Goal: Check status: Check status

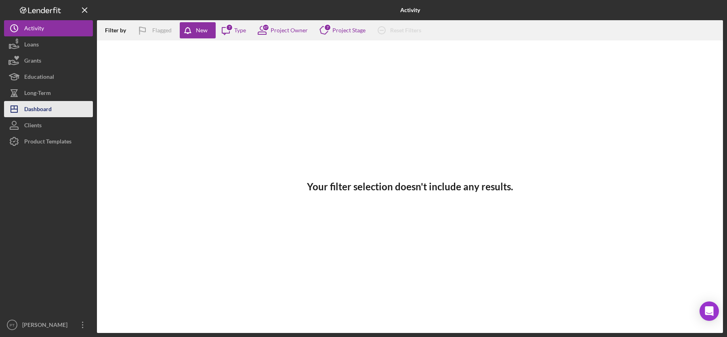
click at [67, 109] on button "Icon/Dashboard Dashboard" at bounding box center [48, 109] width 89 height 16
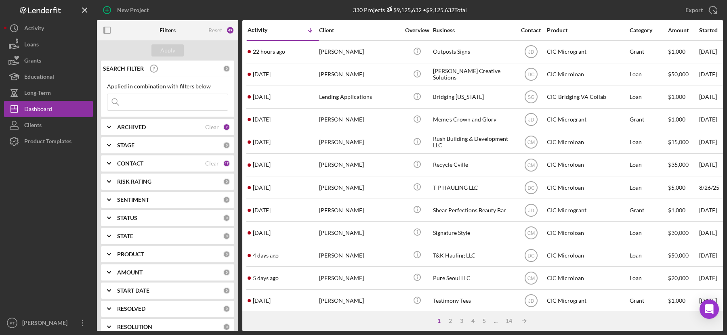
click at [183, 167] on div "CONTACT Clear 47" at bounding box center [173, 164] width 113 height 16
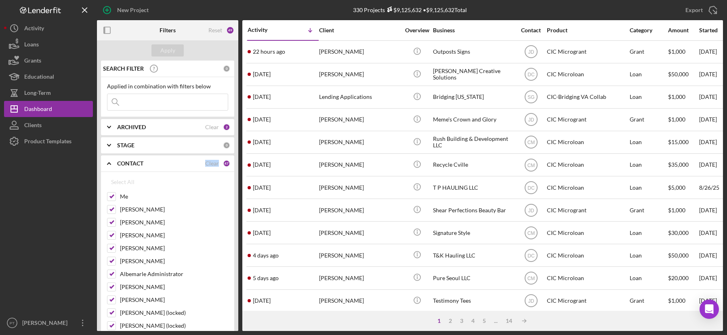
click at [183, 167] on div "CONTACT Clear 47" at bounding box center [173, 164] width 113 height 16
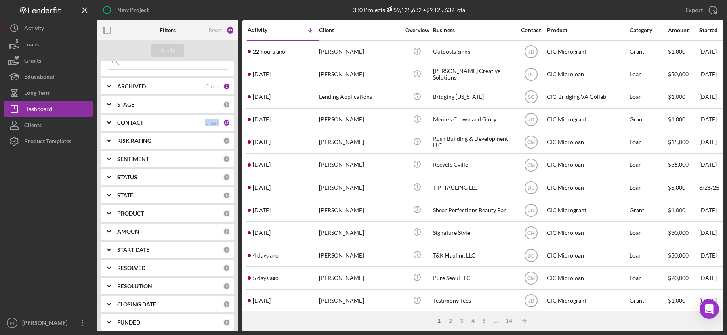
scroll to position [64, 0]
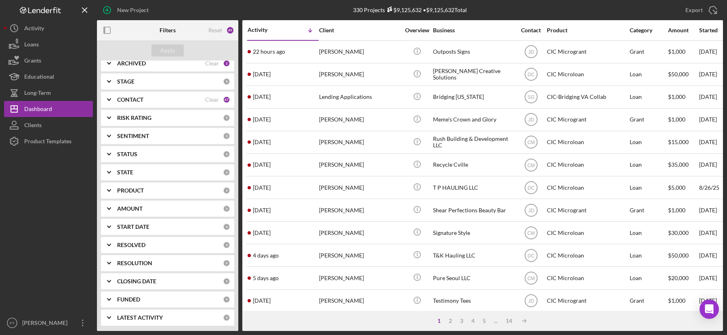
click at [186, 141] on div "SENTIMENT 0" at bounding box center [173, 136] width 113 height 16
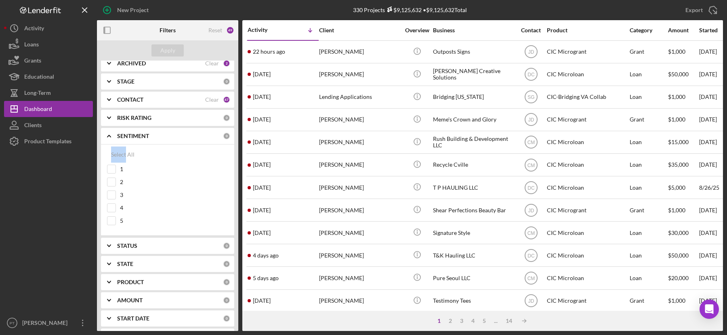
click at [186, 141] on div "SENTIMENT 0" at bounding box center [173, 136] width 113 height 16
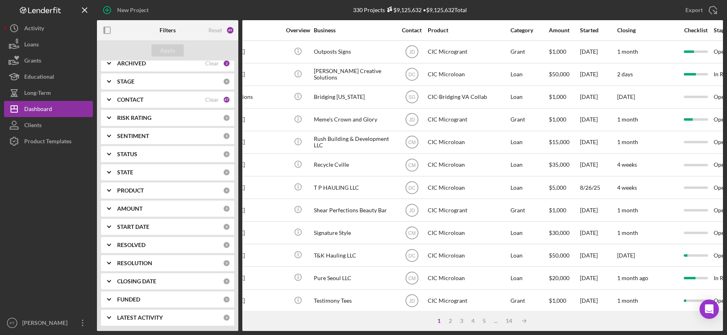
scroll to position [0, 116]
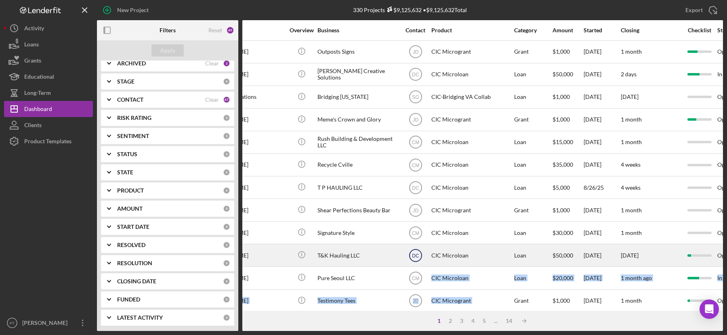
drag, startPoint x: 459, startPoint y: 308, endPoint x: 410, endPoint y: 259, distance: 69.7
click at [413, 265] on tbody "22 hours ago Laura Russell Laura Russell Icon/Info Outposts Signs JD CIC Microg…" at bounding box center [610, 323] width 958 height 567
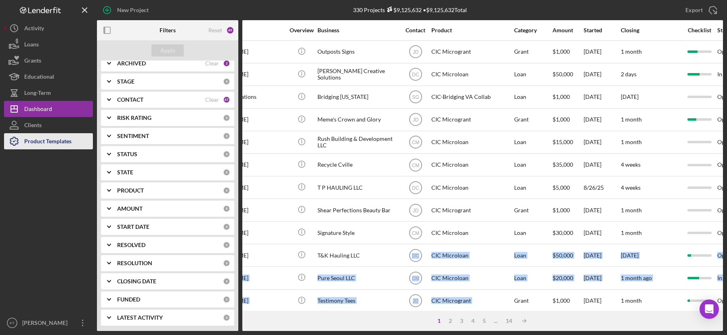
click at [75, 146] on button "Product Templates" at bounding box center [48, 141] width 89 height 16
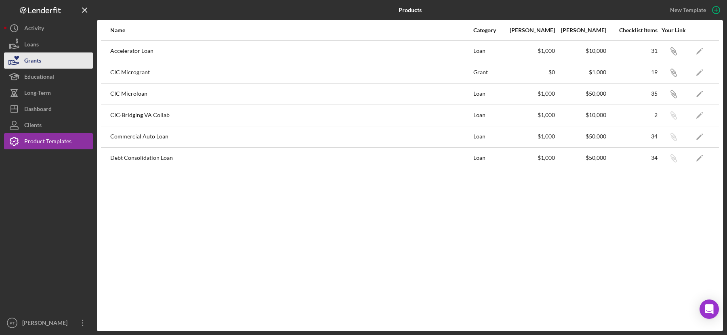
click at [61, 64] on button "Grants" at bounding box center [48, 61] width 89 height 16
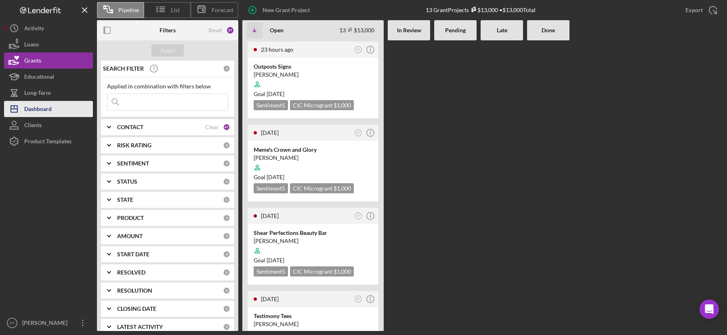
click at [59, 103] on button "Icon/Dashboard Dashboard" at bounding box center [48, 109] width 89 height 16
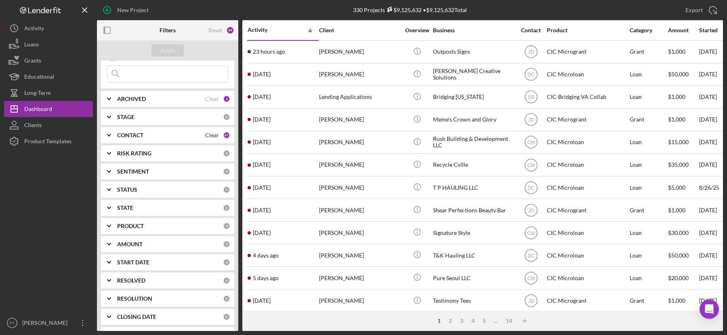
scroll to position [45, 0]
click at [164, 207] on div "PRODUCT" at bounding box center [170, 209] width 106 height 6
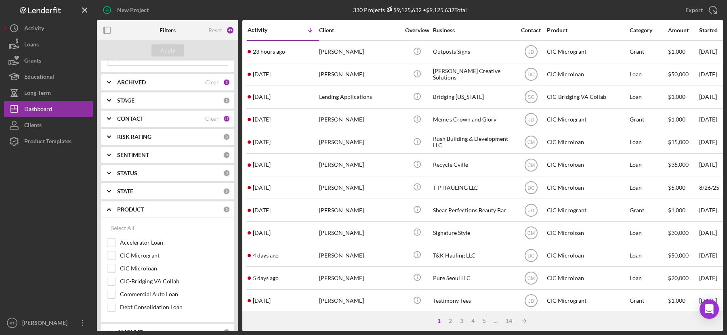
scroll to position [64, 0]
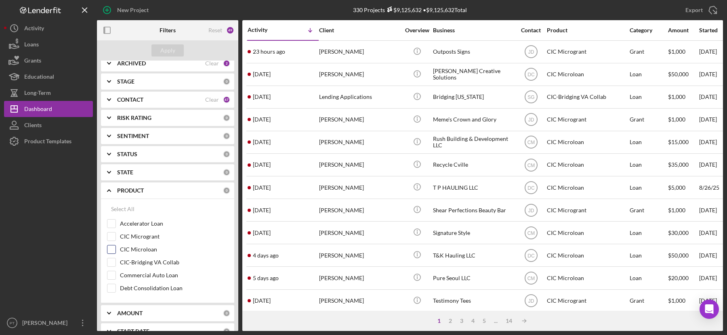
click at [112, 251] on input "CIC Microloan" at bounding box center [111, 250] width 8 height 8
checkbox input "true"
click at [110, 221] on input "Accelerator Loan" at bounding box center [111, 224] width 8 height 8
checkbox input "true"
click at [171, 50] on div "Apply" at bounding box center [167, 50] width 15 height 12
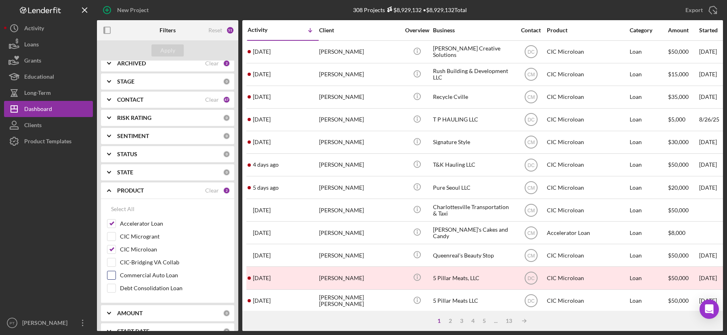
click at [116, 275] on div at bounding box center [111, 275] width 9 height 9
click at [114, 272] on input "Commercial Auto Loan" at bounding box center [111, 276] width 8 height 8
checkbox input "true"
click at [114, 284] on input "Debt Consolidation Loan" at bounding box center [111, 288] width 8 height 8
checkbox input "true"
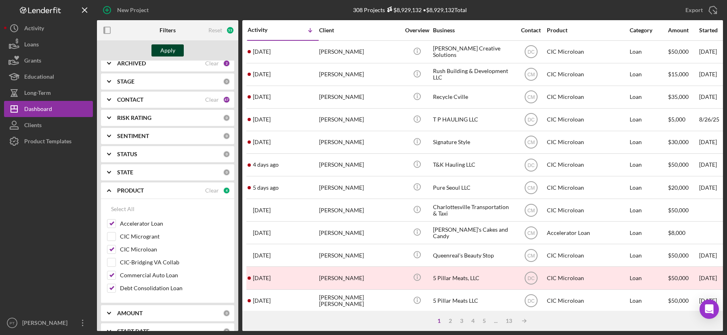
click at [177, 54] on button "Apply" at bounding box center [168, 50] width 32 height 12
click at [110, 260] on input "CIC-Bridging VA Collab" at bounding box center [111, 263] width 8 height 8
checkbox input "true"
click at [164, 53] on div "Apply" at bounding box center [167, 50] width 15 height 12
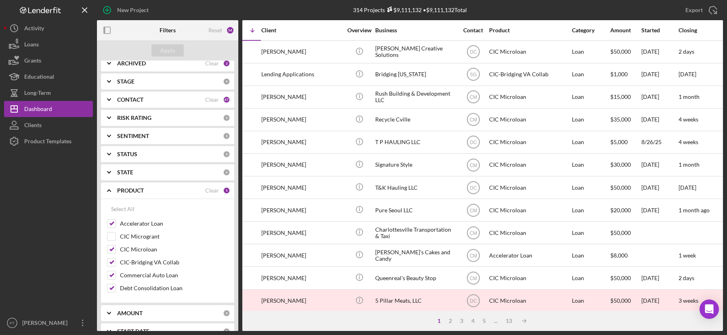
scroll to position [0, 0]
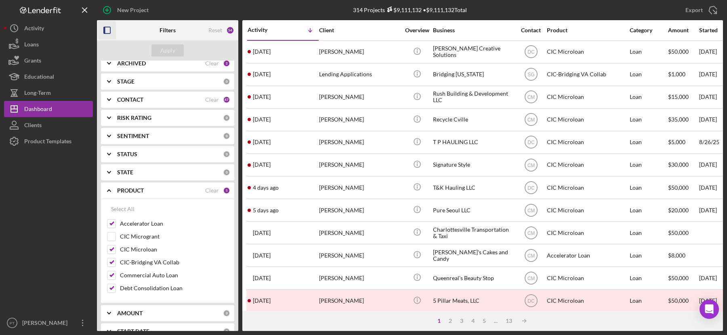
click at [110, 32] on icon "button" at bounding box center [107, 30] width 18 height 18
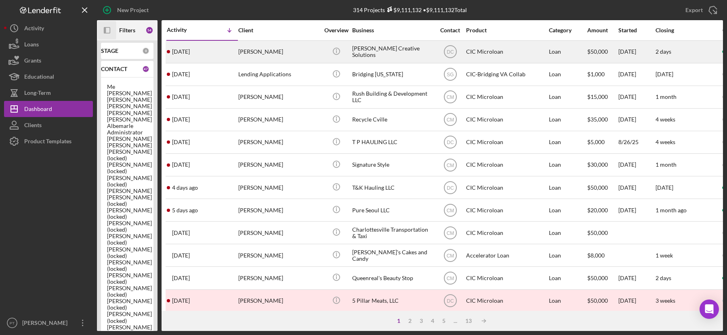
click at [423, 55] on div "Parker Creative Solutions" at bounding box center [392, 51] width 81 height 21
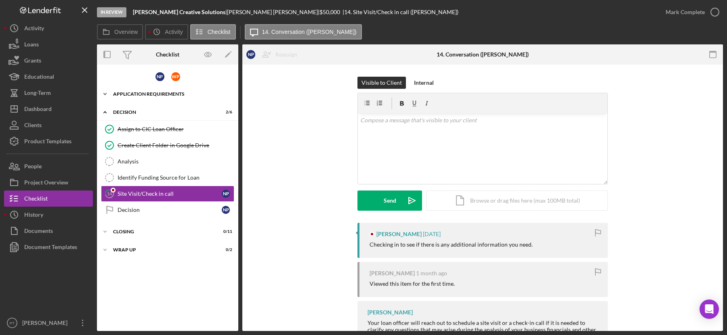
click at [170, 95] on div "APPLICATION REQUIREMENTS" at bounding box center [170, 94] width 115 height 5
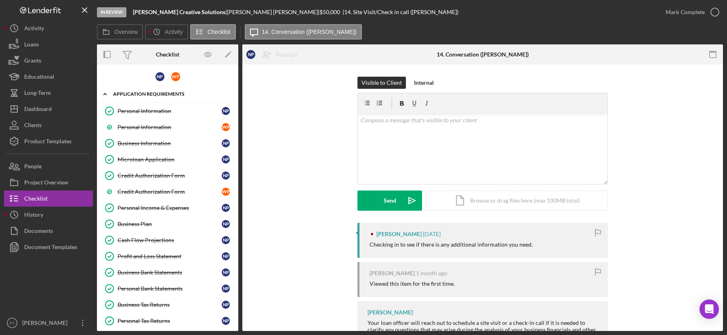
click at [171, 94] on div "APPLICATION REQUIREMENTS" at bounding box center [170, 94] width 115 height 5
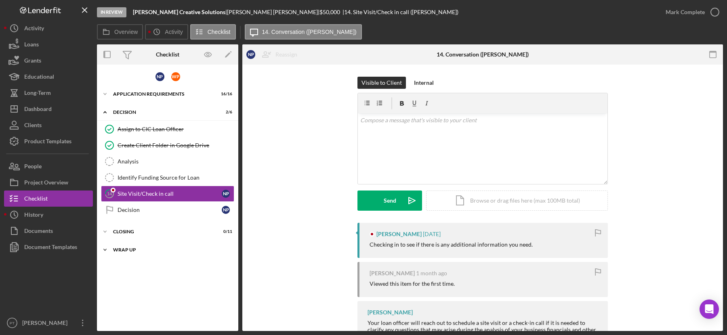
click at [146, 249] on div "WRAP UP" at bounding box center [170, 250] width 115 height 5
click at [147, 248] on div "WRAP UP" at bounding box center [170, 250] width 115 height 5
click at [71, 108] on button "Icon/Dashboard Dashboard" at bounding box center [48, 109] width 89 height 16
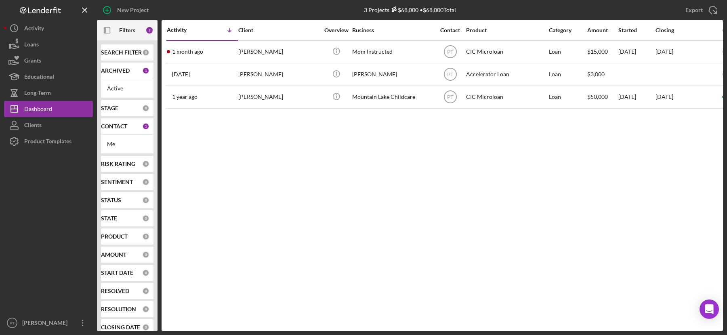
click at [127, 127] on b "CONTACT" at bounding box center [114, 126] width 26 height 6
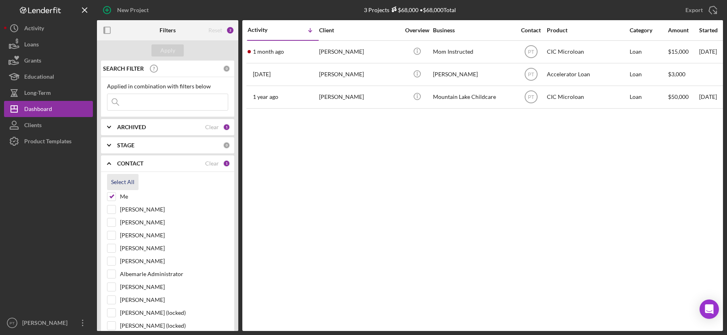
click at [128, 181] on div "Select All" at bounding box center [122, 182] width 23 height 16
checkbox input "true"
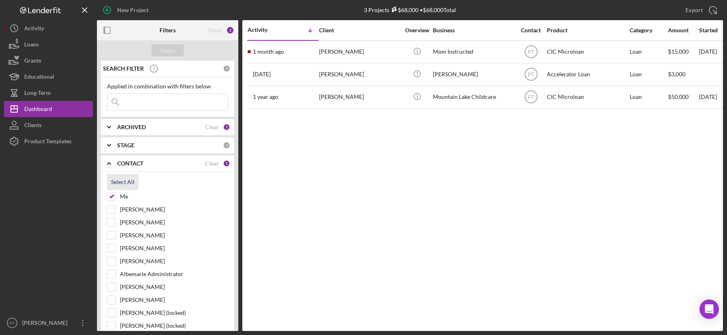
checkbox input "true"
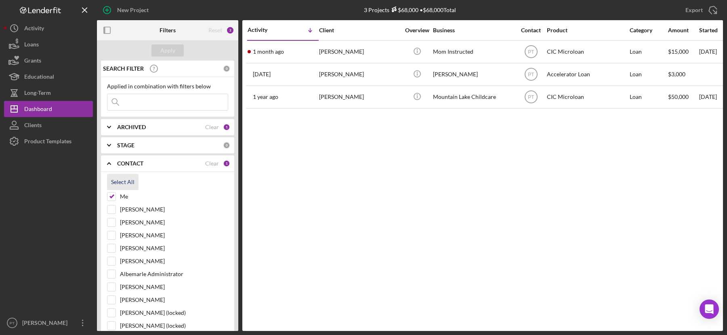
checkbox input "true"
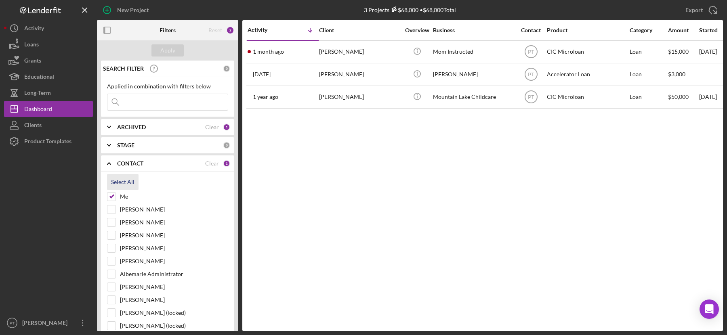
checkbox input "true"
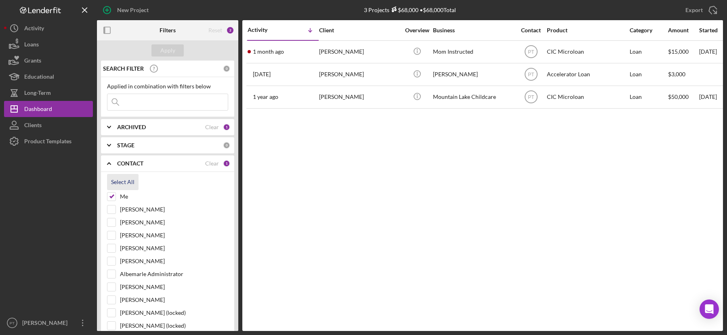
checkbox input "true"
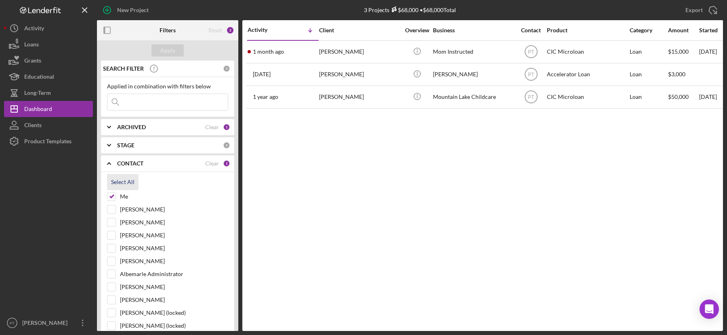
checkbox input "true"
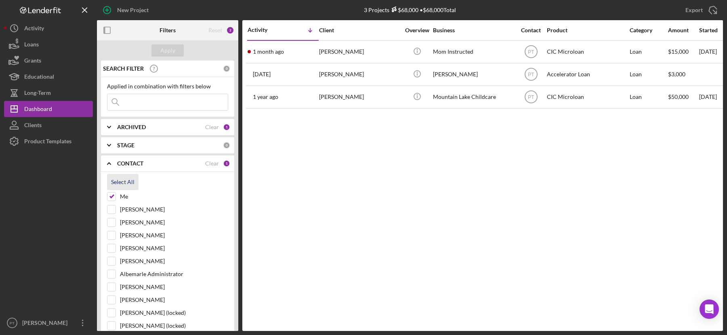
checkbox input "true"
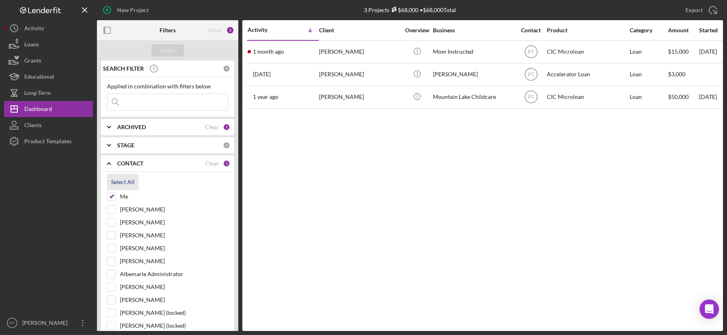
checkbox input "true"
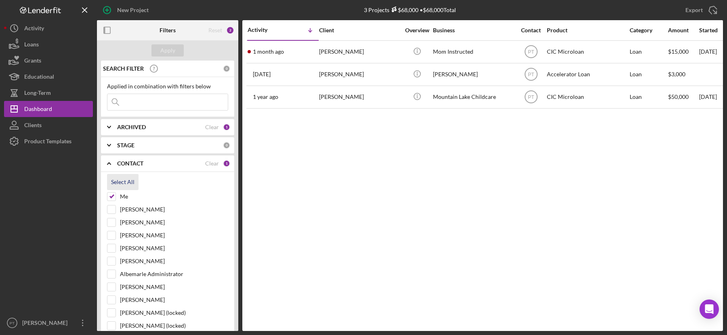
checkbox input "true"
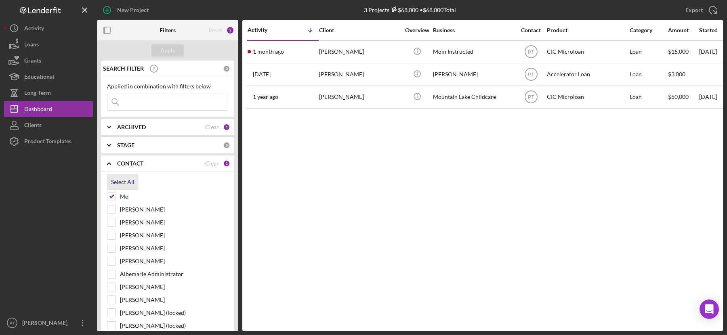
checkbox input "true"
click at [168, 46] on div "Apply" at bounding box center [167, 50] width 15 height 12
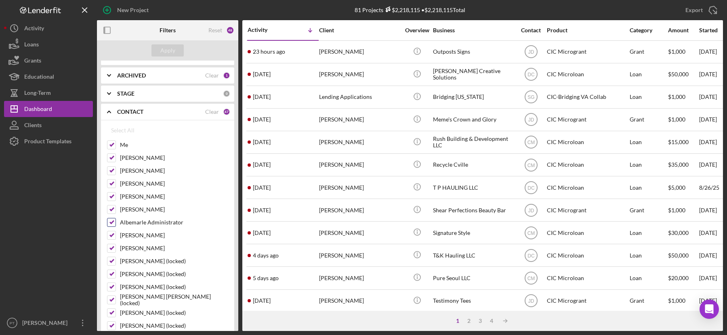
scroll to position [70, 0]
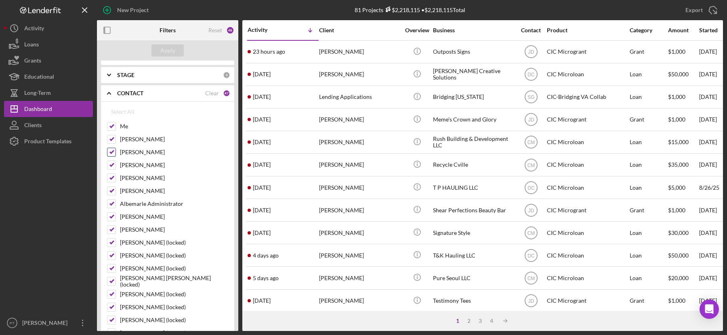
click at [115, 149] on input "Juana Dent" at bounding box center [111, 152] width 8 height 8
checkbox input "false"
click at [172, 48] on div "Apply" at bounding box center [167, 50] width 15 height 12
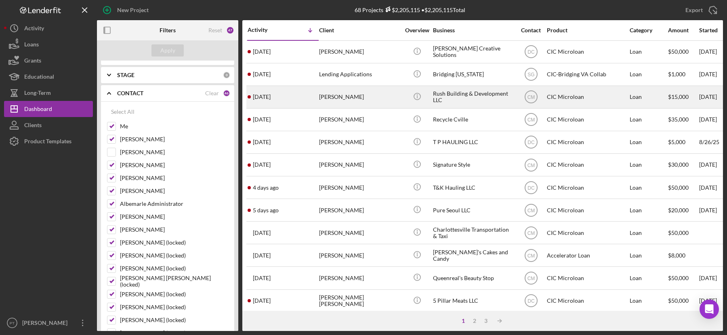
click at [470, 102] on div "Rush Building & Development LLC" at bounding box center [473, 96] width 81 height 21
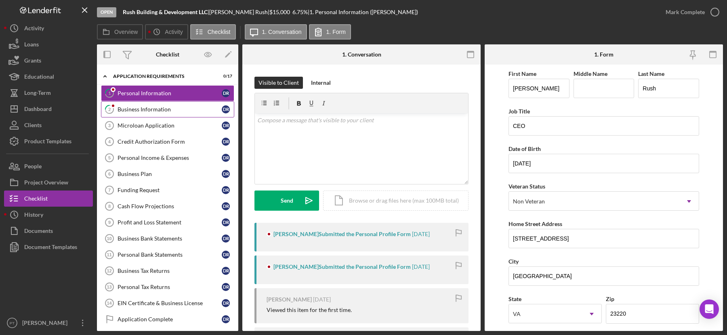
click at [178, 113] on link "2 Business Information D R" at bounding box center [167, 109] width 133 height 16
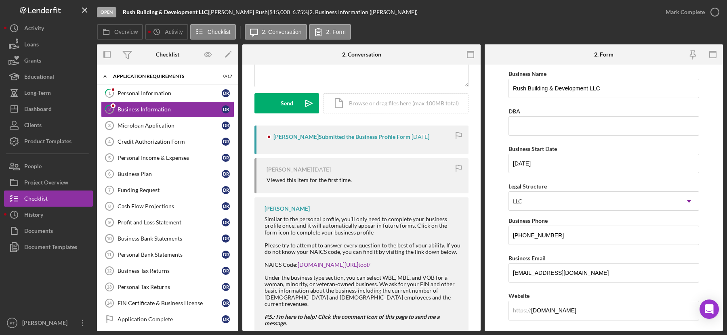
scroll to position [125, 0]
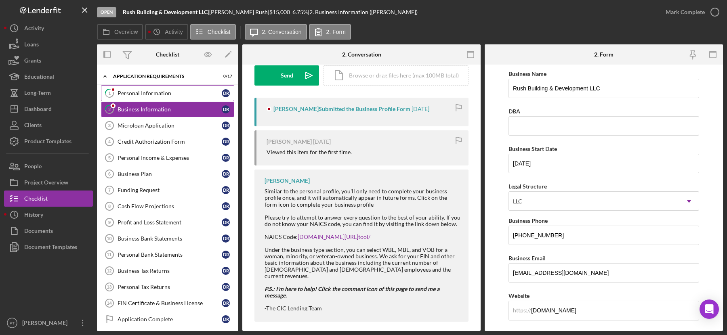
click at [183, 97] on link "1 Personal Information D R" at bounding box center [167, 93] width 133 height 16
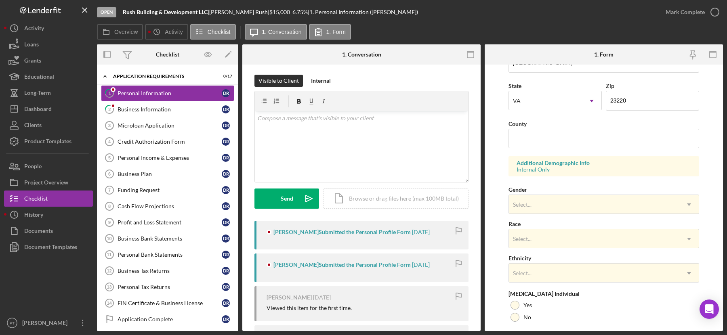
scroll to position [270, 0]
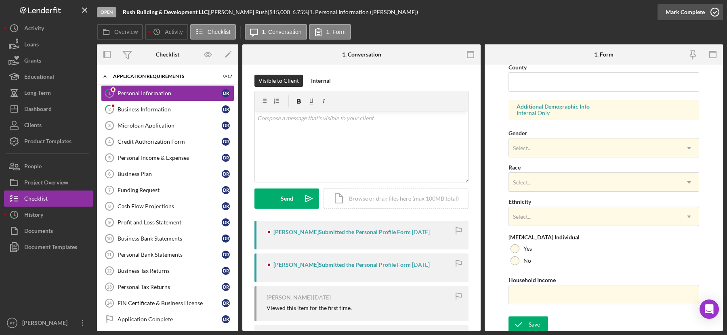
click at [714, 9] on icon "button" at bounding box center [715, 12] width 20 height 20
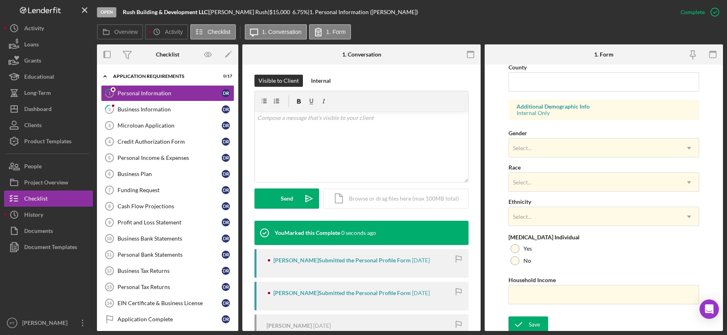
scroll to position [110, 0]
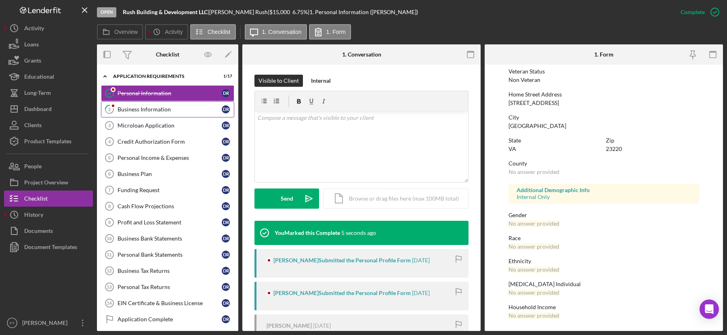
click at [191, 108] on div "Business Information" at bounding box center [170, 109] width 104 height 6
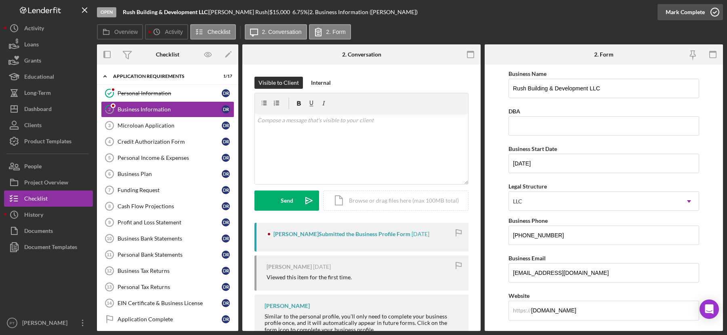
click at [720, 11] on icon "button" at bounding box center [715, 12] width 20 height 20
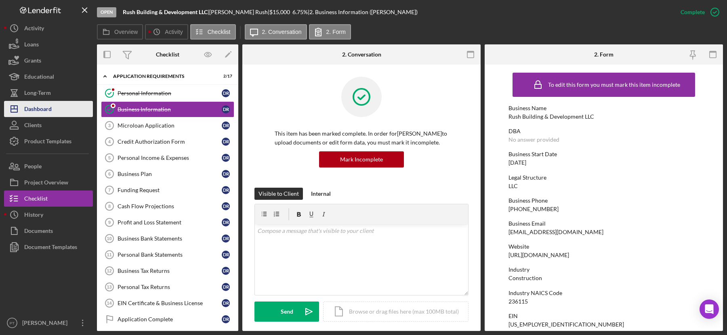
click at [68, 108] on button "Icon/Dashboard Dashboard" at bounding box center [48, 109] width 89 height 16
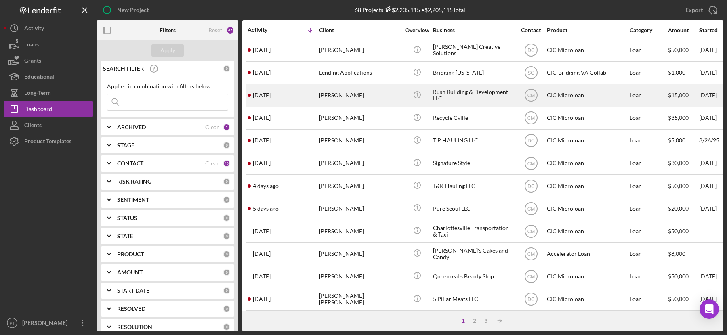
scroll to position [2, 0]
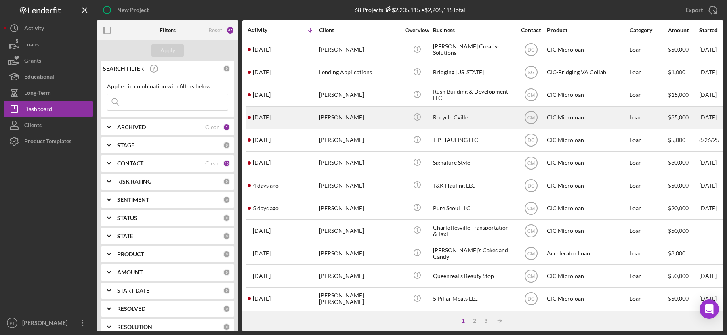
click at [300, 115] on div "2 days ago Brian Leveque" at bounding box center [283, 117] width 71 height 21
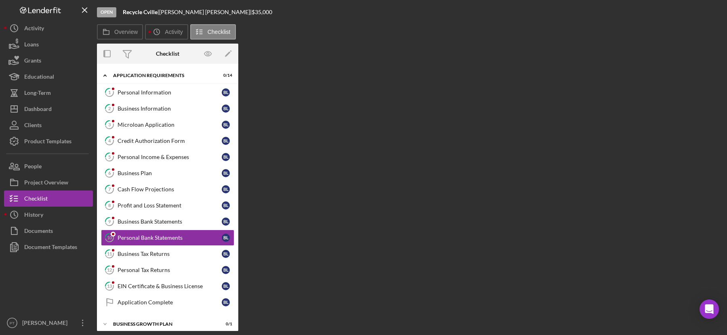
scroll to position [37, 0]
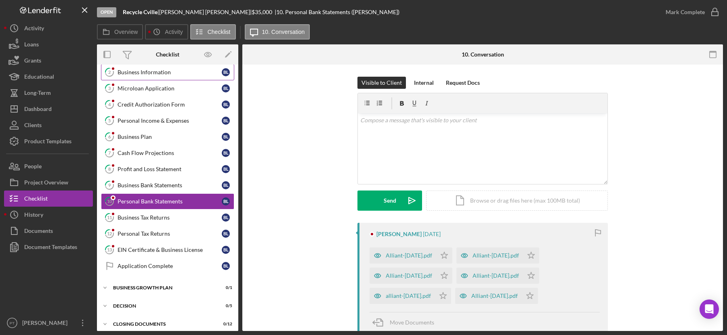
click at [160, 75] on link "2 Business Information B L" at bounding box center [167, 72] width 133 height 16
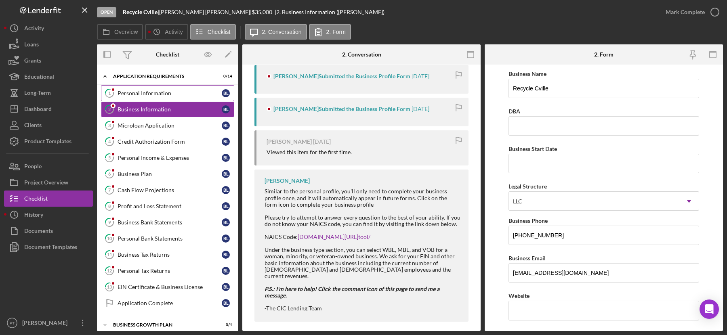
click at [184, 95] on div "Personal Information" at bounding box center [170, 93] width 104 height 6
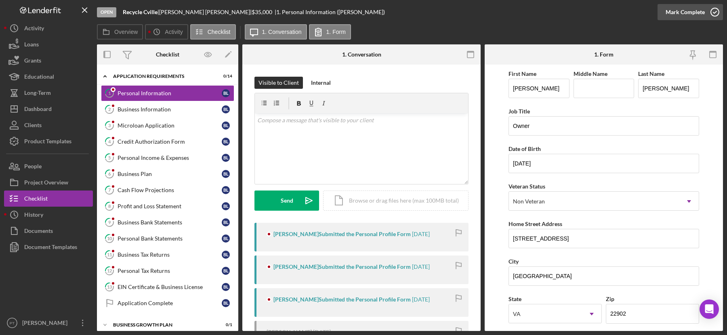
click at [717, 15] on icon "button" at bounding box center [715, 12] width 20 height 20
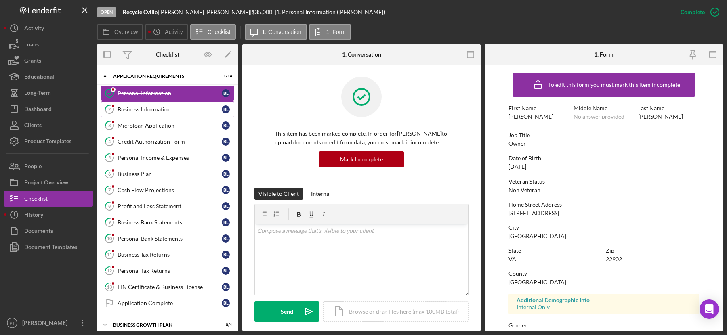
click at [178, 112] on link "2 Business Information B L" at bounding box center [167, 109] width 133 height 16
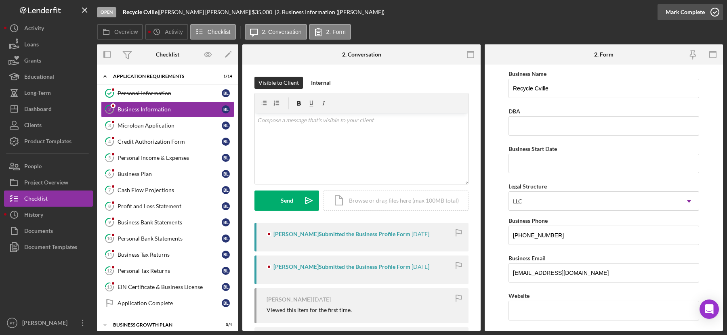
click at [716, 13] on icon "button" at bounding box center [715, 12] width 20 height 20
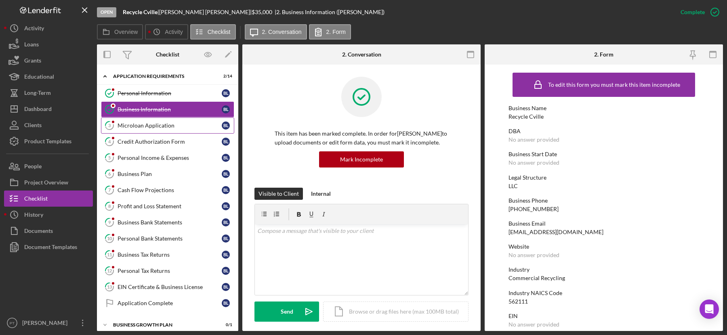
click at [171, 129] on link "3 Microloan Application B L" at bounding box center [167, 126] width 133 height 16
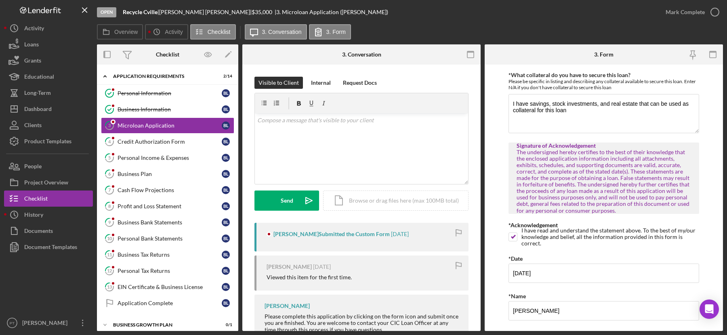
scroll to position [1985, 0]
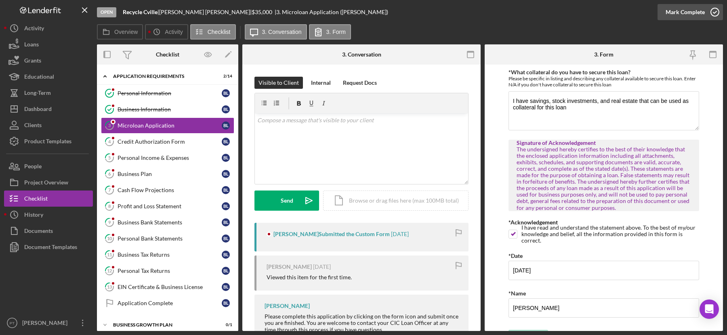
click at [714, 14] on icon "button" at bounding box center [715, 12] width 20 height 20
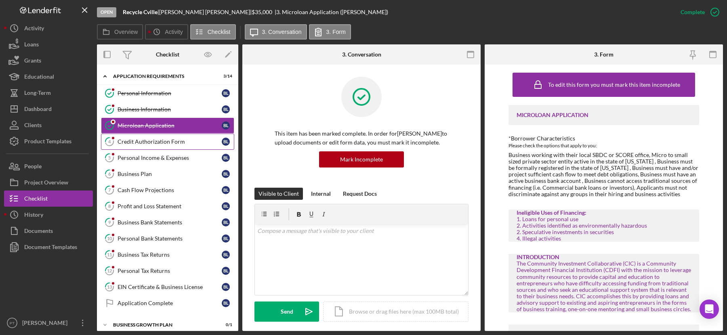
click at [170, 144] on link "4 Credit Authorization Form B L" at bounding box center [167, 142] width 133 height 16
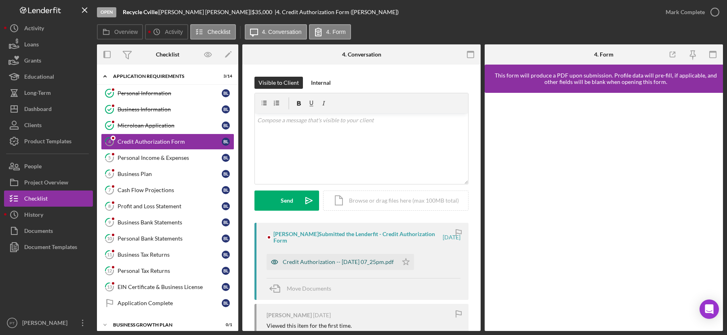
click at [343, 261] on div "Credit Authorization -- 2025-09-01 07_25pm.pdf" at bounding box center [338, 262] width 111 height 6
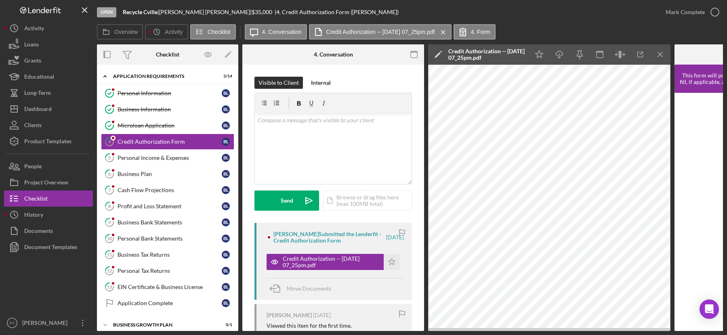
scroll to position [70, 0]
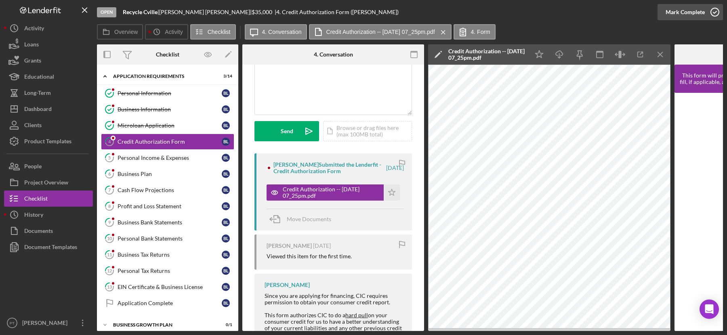
click at [718, 14] on icon "button" at bounding box center [715, 12] width 20 height 20
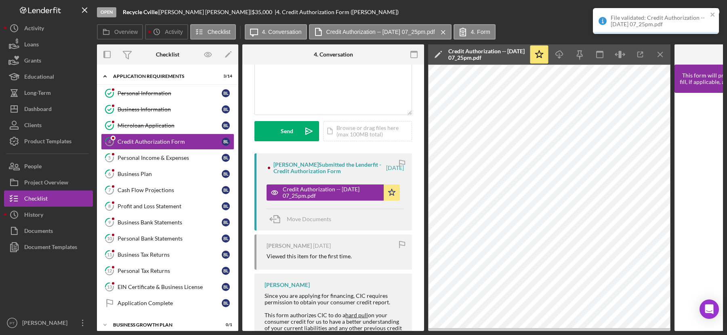
scroll to position [190, 0]
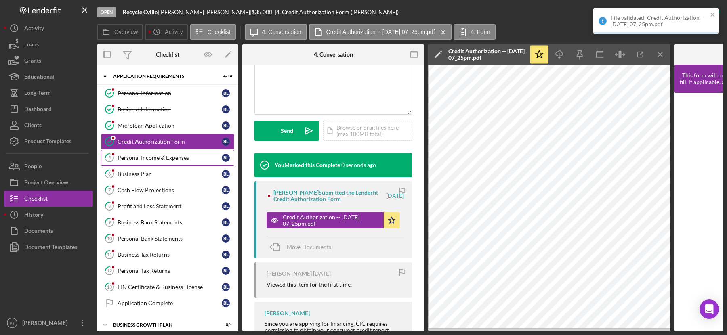
click at [178, 155] on div "Personal Income & Expenses" at bounding box center [170, 158] width 104 height 6
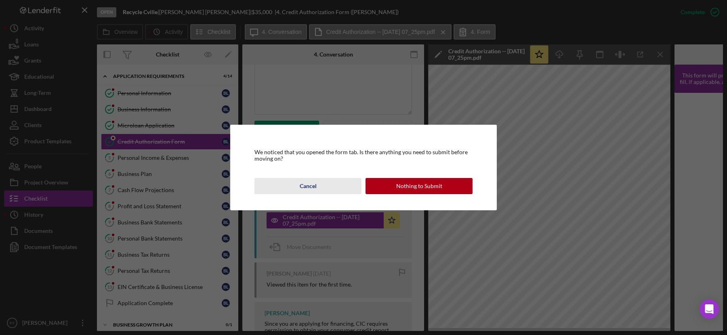
click at [337, 187] on button "Cancel" at bounding box center [308, 186] width 107 height 16
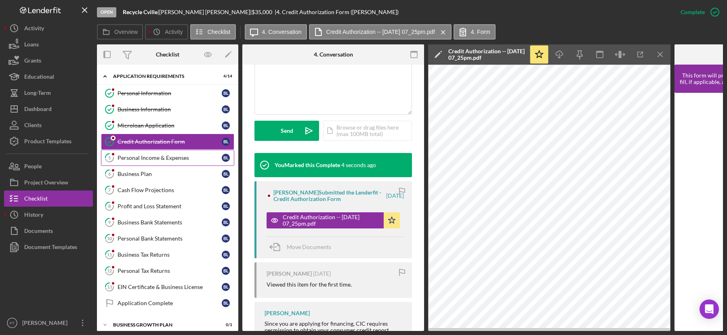
click at [168, 152] on link "5 Personal Income & Expenses B L" at bounding box center [167, 158] width 133 height 16
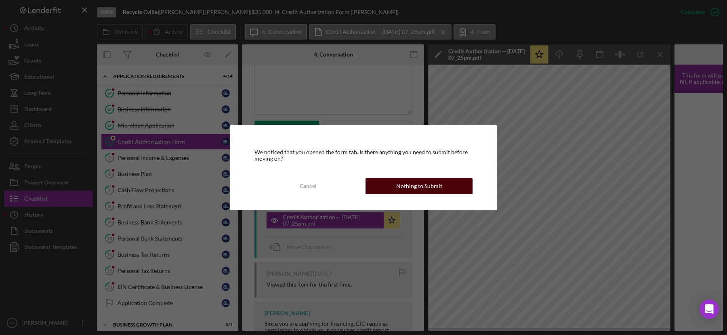
click at [435, 187] on div "Nothing to Submit" at bounding box center [419, 186] width 46 height 16
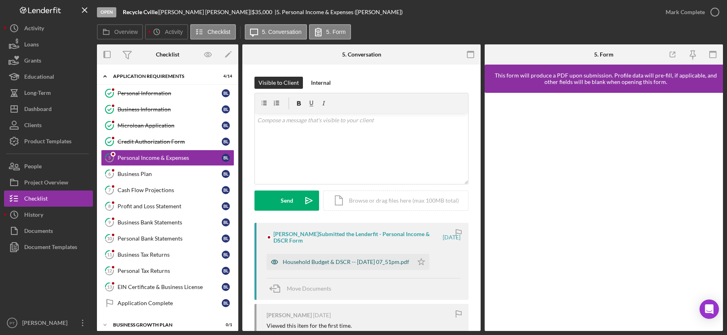
click at [359, 267] on div "Household Budget & DSCR -- 2025-09-01 07_51pm.pdf" at bounding box center [340, 262] width 147 height 16
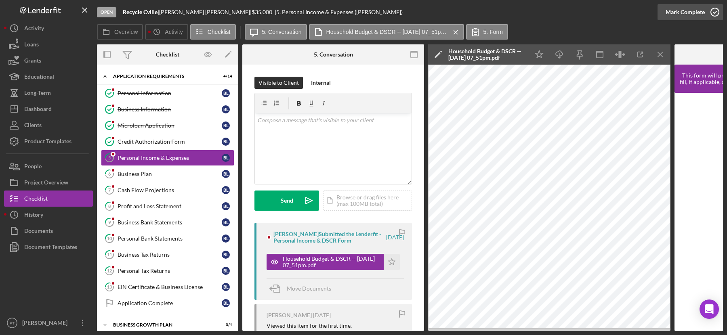
click at [714, 12] on icon "button" at bounding box center [715, 12] width 20 height 20
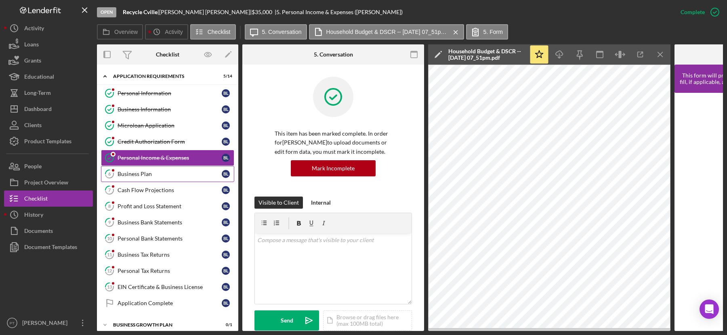
click at [187, 175] on div "Business Plan" at bounding box center [170, 174] width 104 height 6
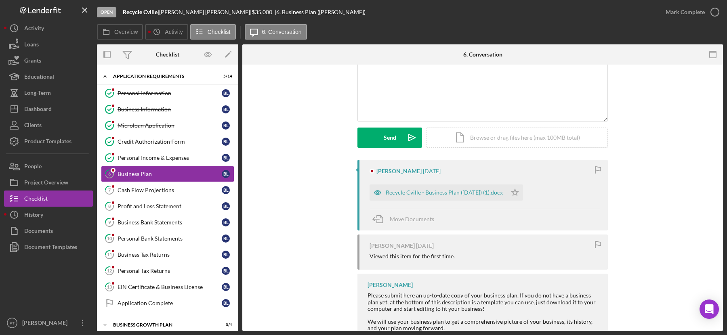
scroll to position [89, 0]
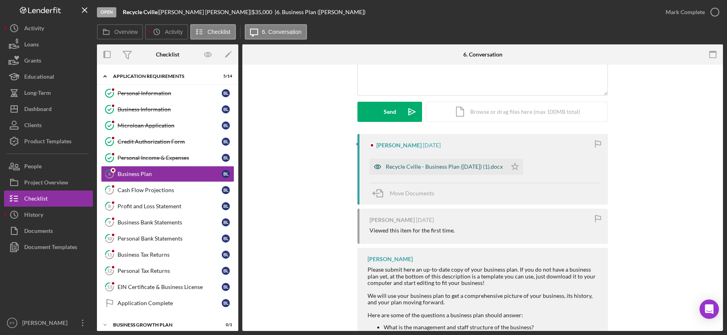
click at [407, 165] on div "Recycle Cville - Business Plan (Aug 2025) (1).docx" at bounding box center [444, 167] width 117 height 6
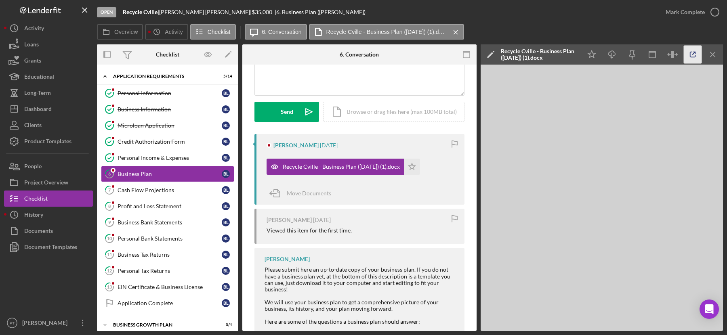
click at [693, 57] on icon "button" at bounding box center [693, 54] width 5 height 5
click at [173, 187] on div "Cash Flow Projections" at bounding box center [170, 190] width 104 height 6
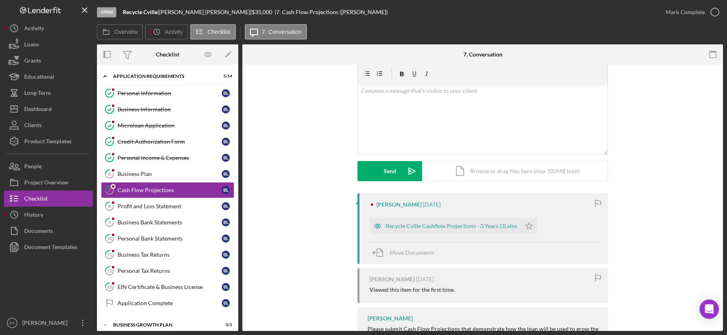
scroll to position [43, 0]
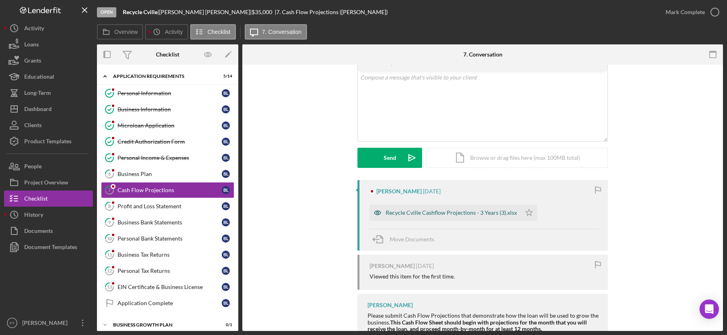
click at [404, 213] on div "Recycle Cville Cashflow Projections - 3 Years (3).xlsx" at bounding box center [451, 213] width 131 height 6
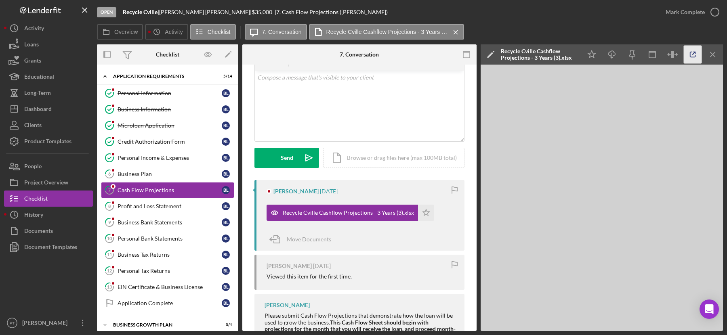
click at [694, 57] on icon "button" at bounding box center [693, 54] width 5 height 5
click at [175, 207] on div "Profit and Loss Statement" at bounding box center [170, 206] width 104 height 6
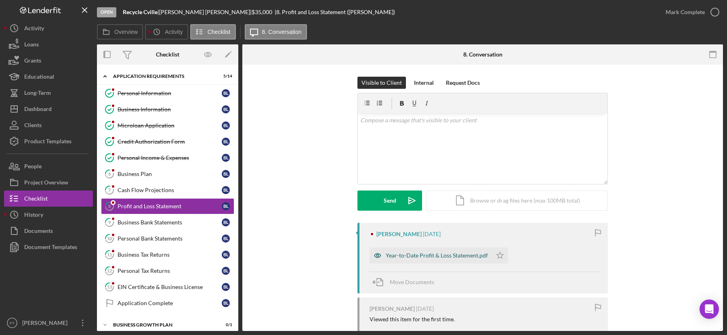
click at [409, 256] on div "Year-to-Date Profit & Loss Statement.pdf" at bounding box center [437, 256] width 102 height 6
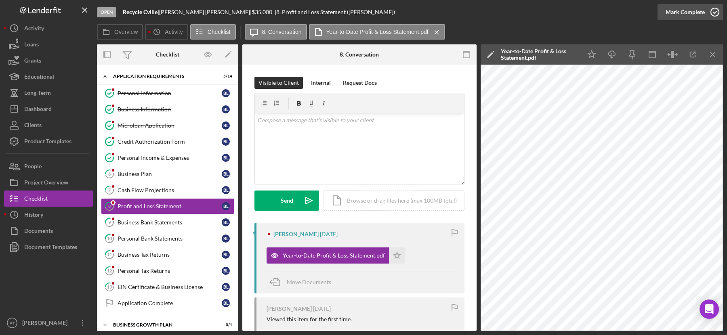
click at [714, 12] on icon "button" at bounding box center [715, 12] width 20 height 20
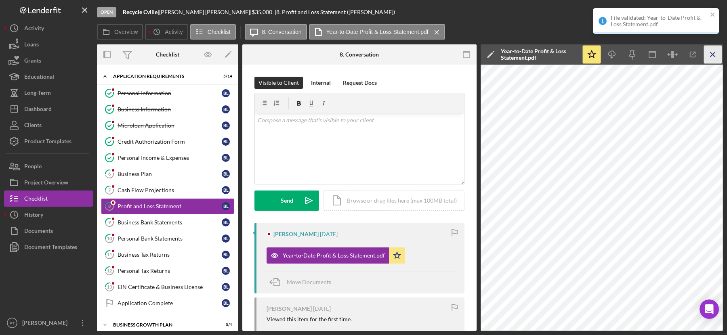
click at [716, 62] on icon "Icon/Menu Close" at bounding box center [713, 55] width 18 height 18
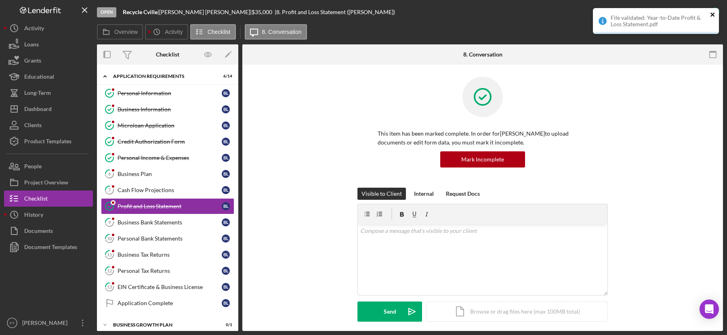
click at [714, 15] on icon "close" at bounding box center [713, 15] width 4 height 4
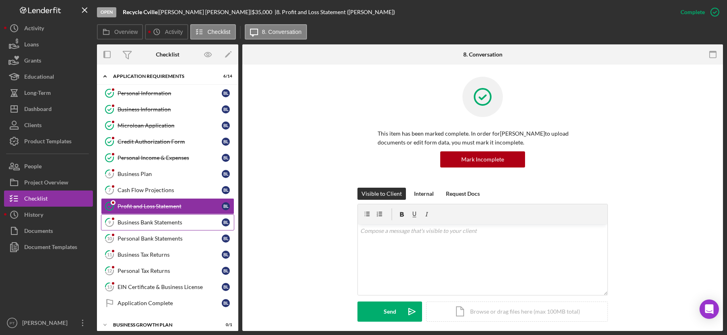
click at [177, 223] on link "9 Business Bank Statements B L" at bounding box center [167, 223] width 133 height 16
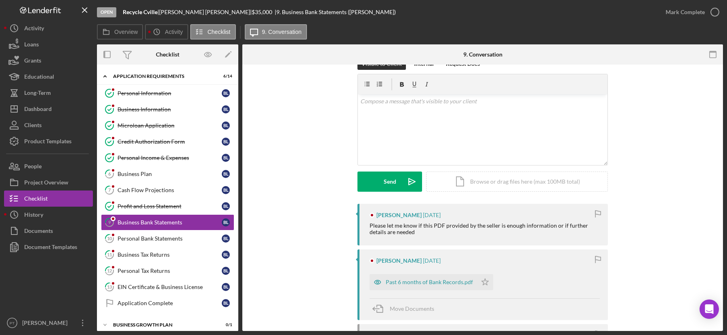
scroll to position [20, 0]
click at [400, 279] on div "Past 6 months of Bank Records.pdf" at bounding box center [429, 281] width 87 height 6
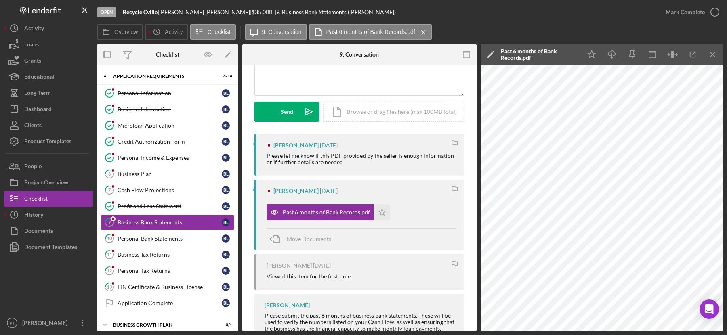
scroll to position [102, 0]
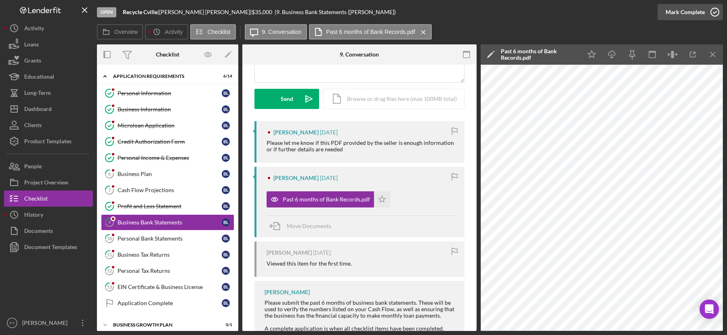
click at [716, 10] on icon "button" at bounding box center [715, 12] width 20 height 20
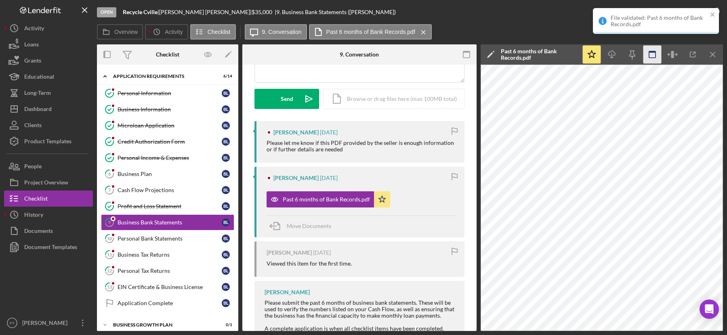
scroll to position [213, 0]
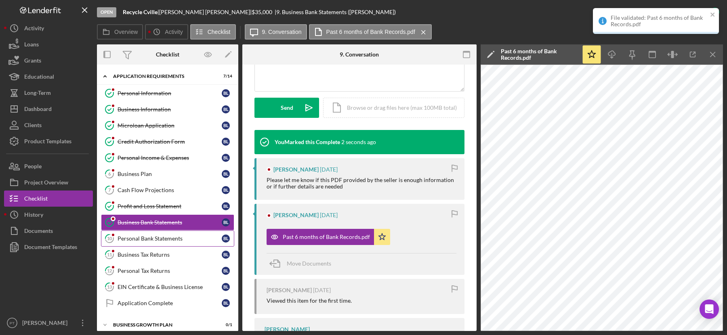
click at [156, 236] on div "Personal Bank Statements" at bounding box center [170, 239] width 104 height 6
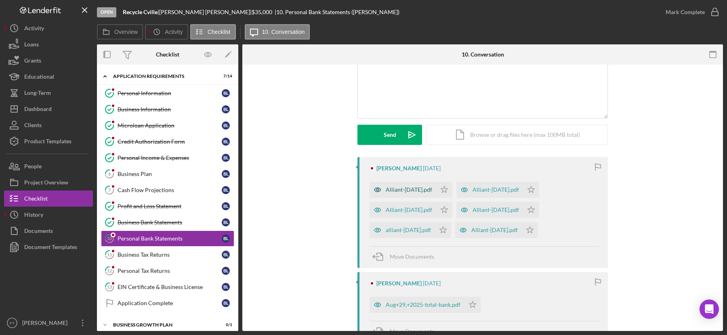
scroll to position [36, 0]
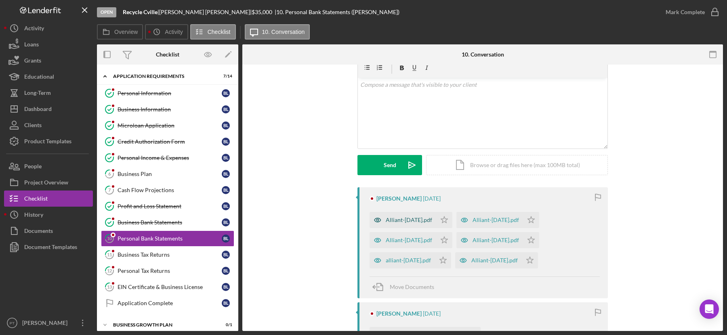
click at [406, 219] on div "Alliant-april2025.pdf" at bounding box center [409, 220] width 46 height 6
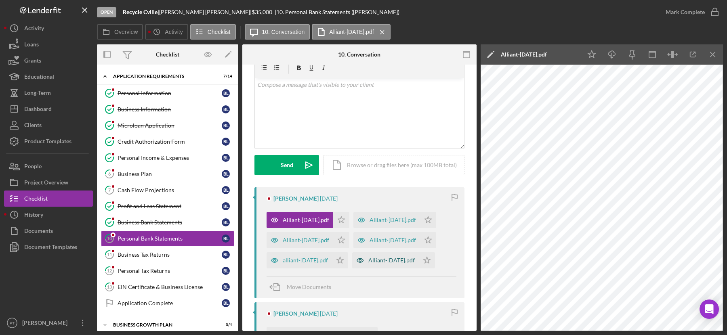
click at [388, 260] on div "Alliant-march2025.pdf" at bounding box center [392, 260] width 46 height 6
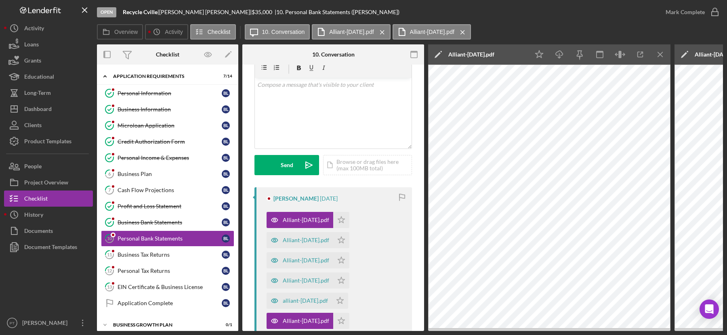
scroll to position [46, 0]
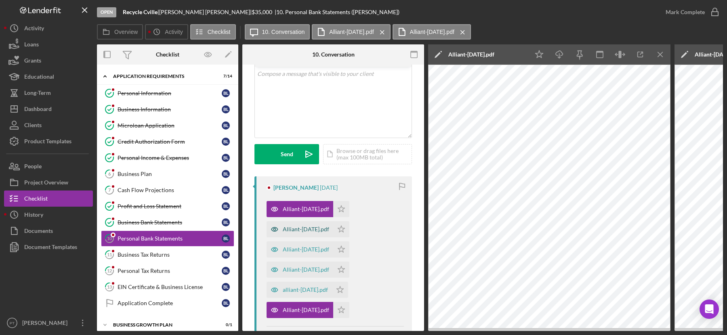
click at [322, 232] on div "Alliant-may2025.pdf" at bounding box center [300, 229] width 67 height 16
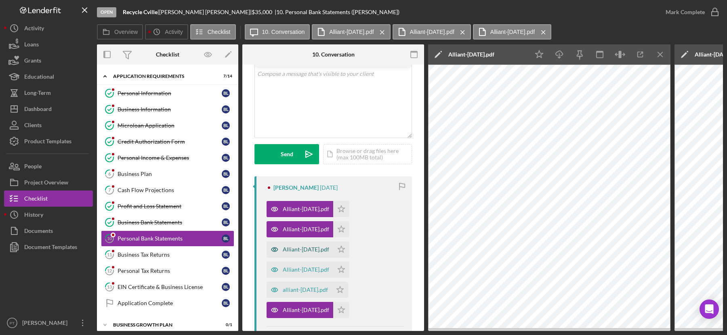
click at [300, 248] on div "Alliant-june2025.pdf" at bounding box center [306, 249] width 46 height 6
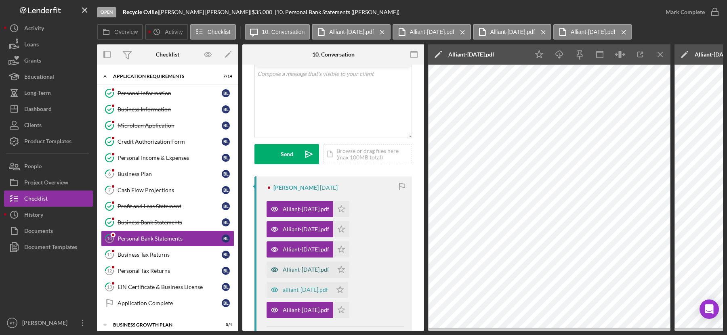
click at [295, 267] on div "Alliant-july2025.pdf" at bounding box center [306, 270] width 46 height 6
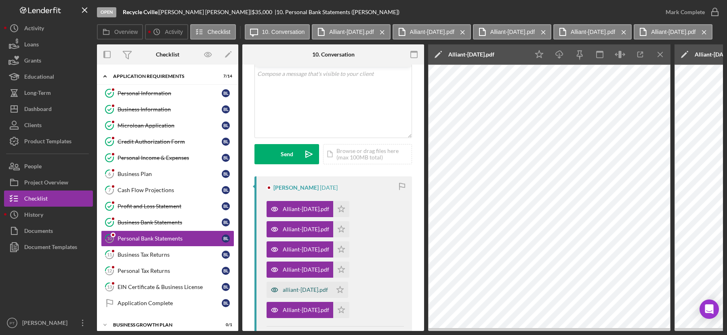
click at [299, 286] on div "alliant-Aug2025.pdf" at bounding box center [299, 290] width 65 height 16
click at [350, 206] on icon "Icon/Star" at bounding box center [341, 209] width 16 height 16
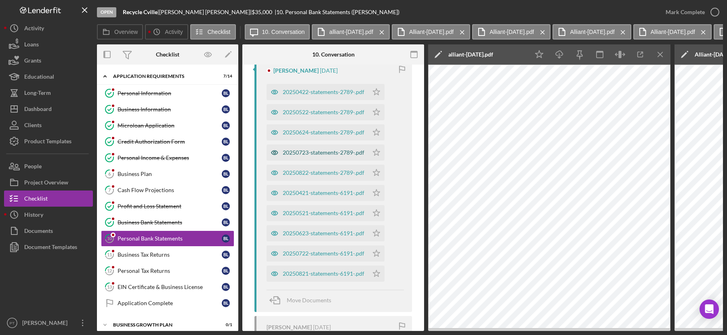
scroll to position [412, 0]
click at [301, 156] on div "20250723-statements-2789-.pdf" at bounding box center [324, 155] width 82 height 6
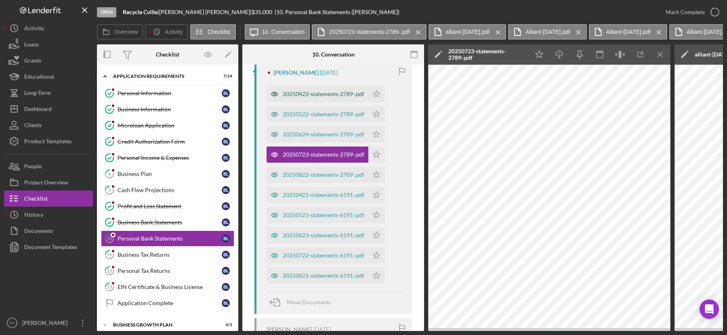
click at [299, 97] on div "20250422-statements-2789-.pdf" at bounding box center [318, 94] width 102 height 16
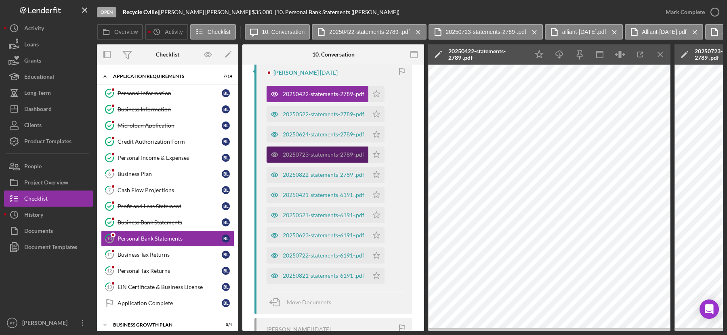
click at [340, 154] on div "20250723-statements-2789-.pdf" at bounding box center [324, 155] width 82 height 6
click at [314, 114] on div "20250522-statements-2789-.pdf" at bounding box center [324, 114] width 82 height 6
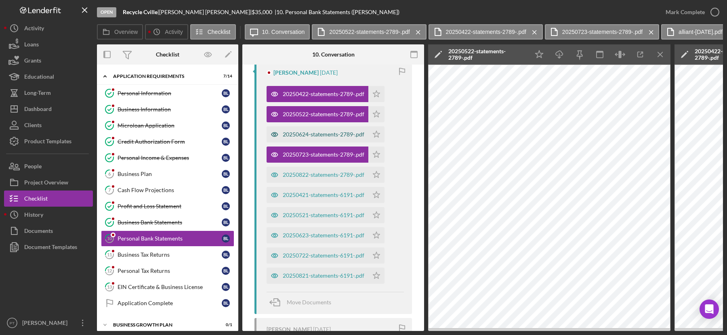
click at [303, 132] on div "20250624-statements-2789-.pdf" at bounding box center [324, 134] width 82 height 6
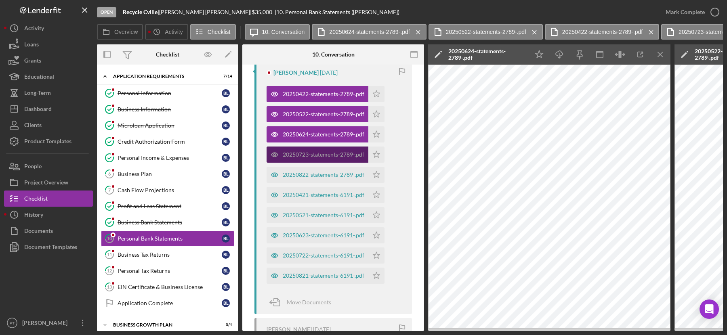
click at [293, 154] on div "20250723-statements-2789-.pdf" at bounding box center [324, 155] width 82 height 6
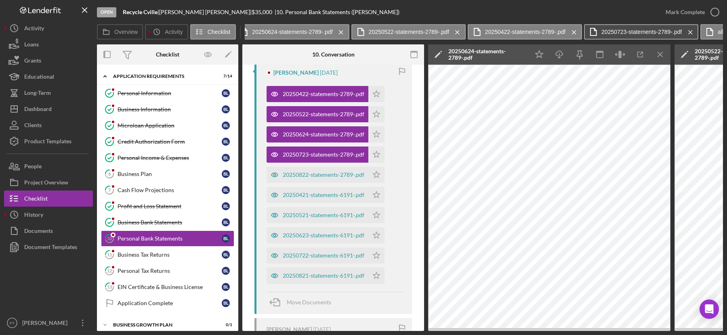
scroll to position [0, 90]
click at [676, 31] on icon "Icon/Menu Close" at bounding box center [678, 32] width 14 height 20
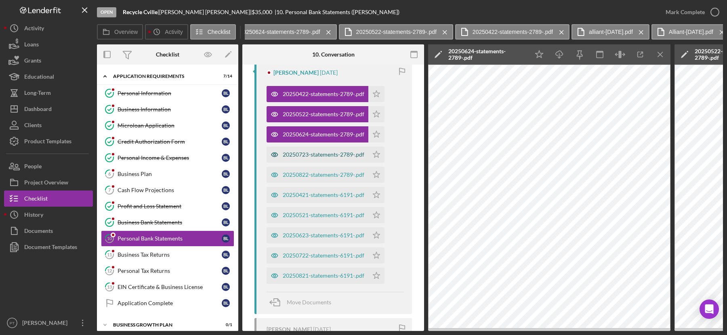
click at [331, 152] on div "20250723-statements-2789-.pdf" at bounding box center [324, 155] width 82 height 6
click at [315, 175] on div "20250822-statements-2789-.pdf" at bounding box center [324, 175] width 82 height 6
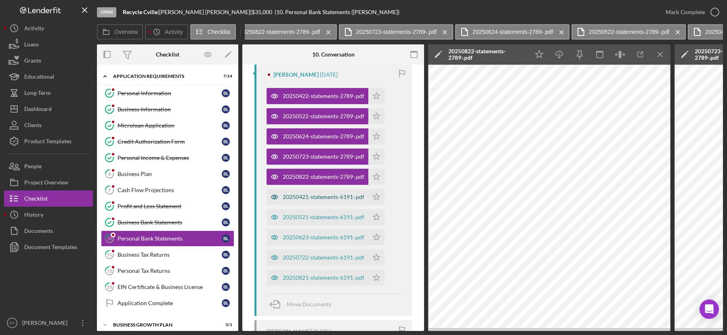
scroll to position [411, 0]
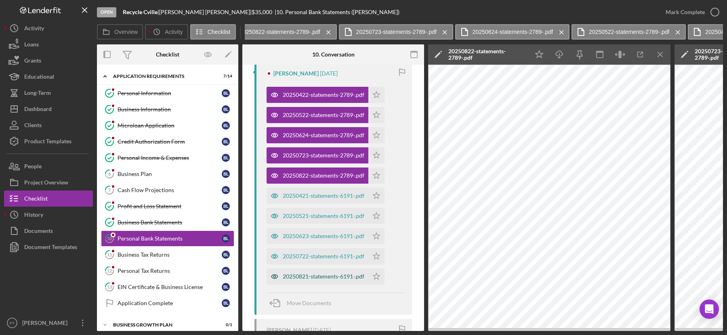
click at [294, 276] on div "20250821-statements-6191-.pdf" at bounding box center [324, 277] width 82 height 6
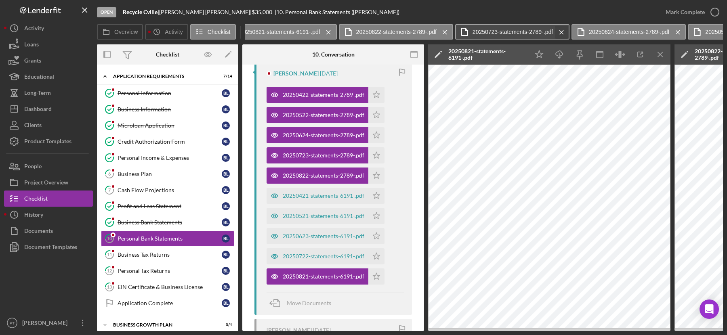
click at [560, 31] on icon "Icon/Menu Close" at bounding box center [562, 32] width 14 height 20
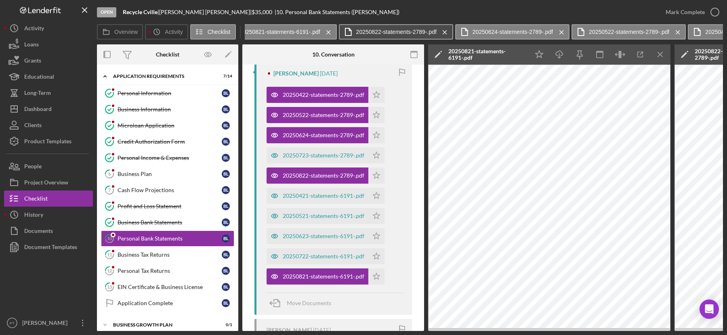
scroll to position [0, 0]
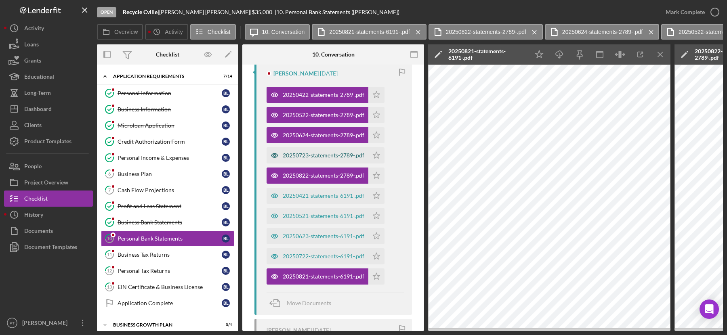
click at [295, 149] on div "20250723-statements-2789-.pdf" at bounding box center [318, 155] width 102 height 16
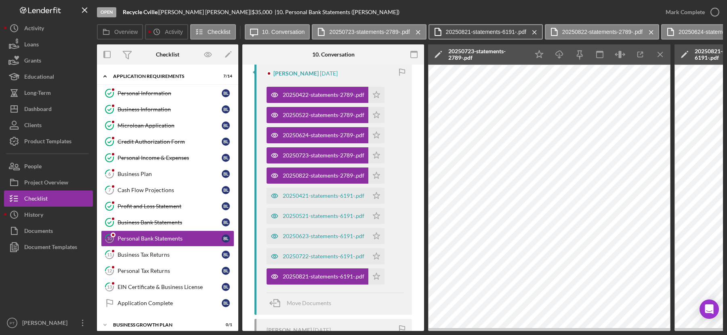
click at [458, 29] on label "20250821-statements-6191-.pdf" at bounding box center [486, 32] width 80 height 6
click at [534, 31] on icon "Icon/Menu Close" at bounding box center [535, 32] width 14 height 20
click at [532, 31] on icon "Icon/Menu Close" at bounding box center [535, 32] width 14 height 20
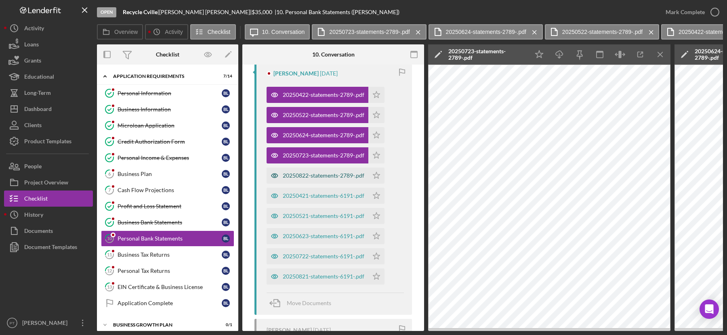
click at [316, 173] on div "20250822-statements-2789-.pdf" at bounding box center [324, 176] width 82 height 6
click at [317, 278] on div "20250821-statements-6191-.pdf" at bounding box center [324, 277] width 82 height 6
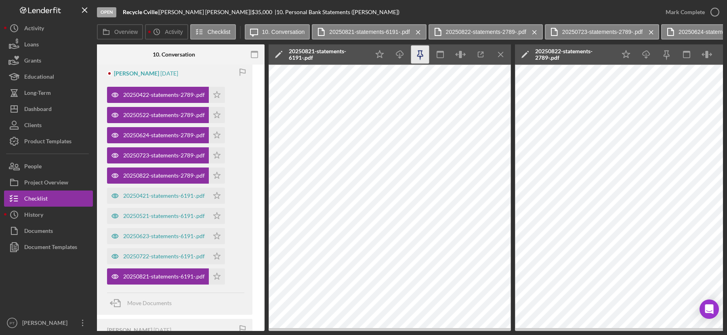
scroll to position [0, 161]
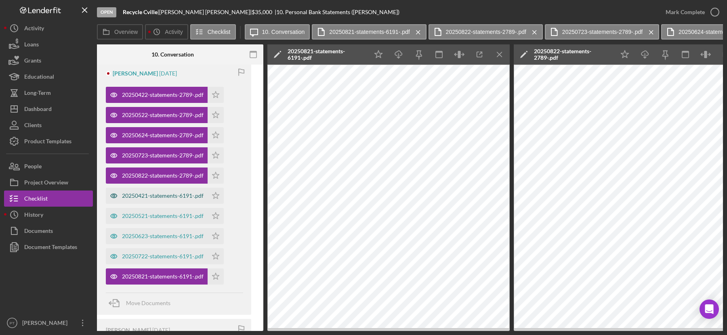
click at [165, 196] on div "20250421-statements-6191-.pdf" at bounding box center [163, 196] width 82 height 6
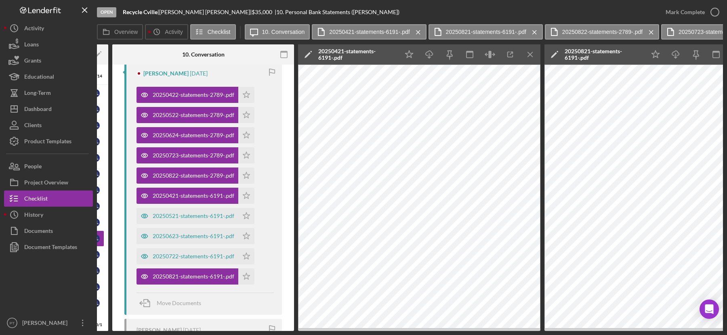
scroll to position [0, 130]
click at [181, 217] on div "20250521-statements-6191-.pdf" at bounding box center [194, 216] width 82 height 6
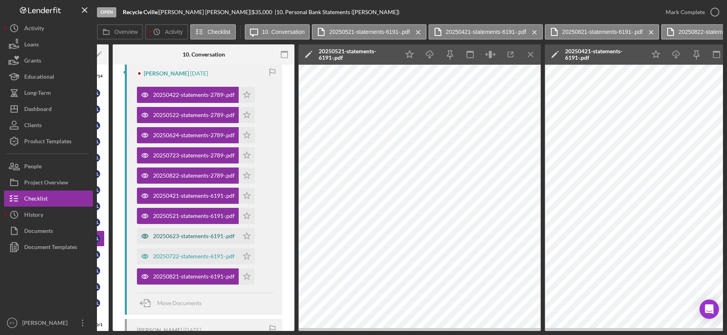
click at [171, 238] on div "20250623-statements-6191-.pdf" at bounding box center [194, 236] width 82 height 6
click at [175, 253] on div "20250722-statements-6191-.pdf" at bounding box center [188, 257] width 102 height 16
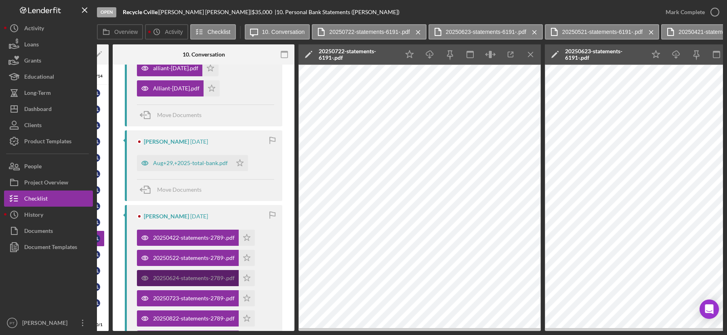
scroll to position [209, 0]
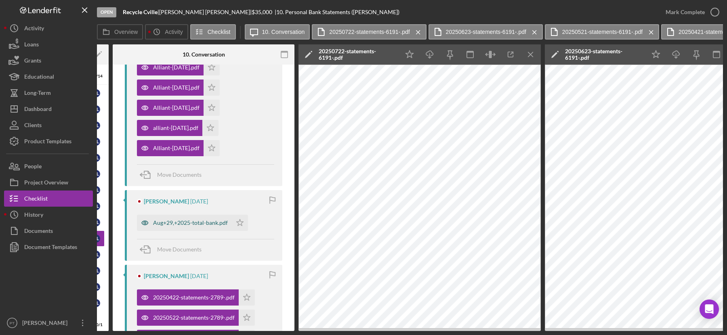
click at [188, 223] on div "Aug+29,+2025-total-bank.pdf" at bounding box center [190, 223] width 75 height 6
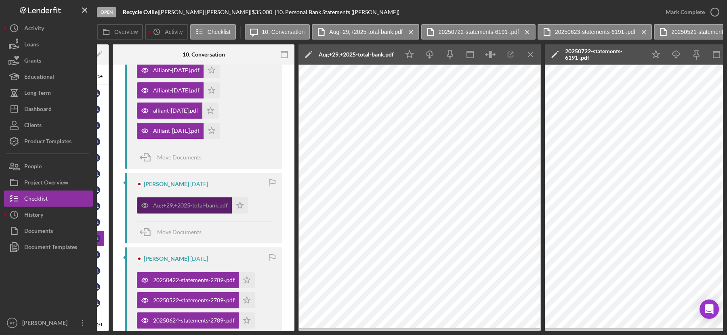
scroll to position [198, 0]
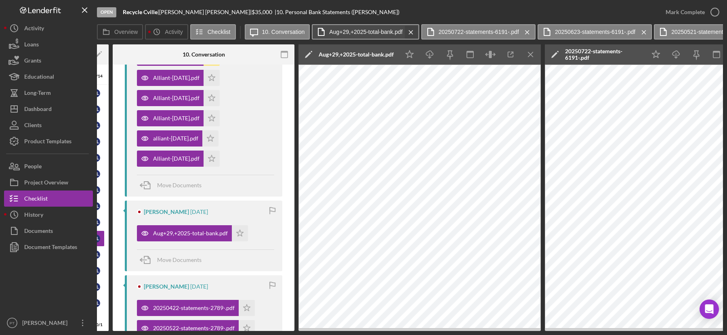
click at [409, 33] on icon "Icon/Menu Close" at bounding box center [411, 32] width 14 height 20
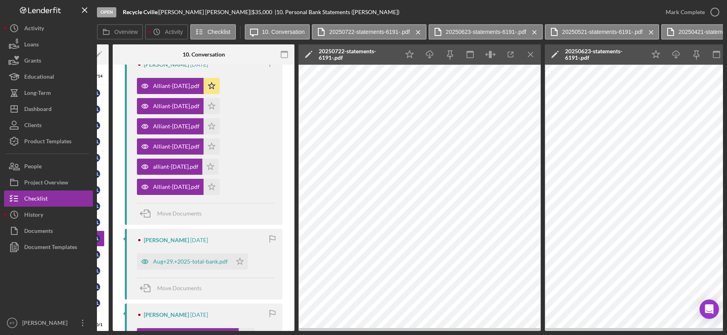
scroll to position [169, 0]
click at [417, 30] on icon "Icon/Menu Close" at bounding box center [418, 32] width 14 height 20
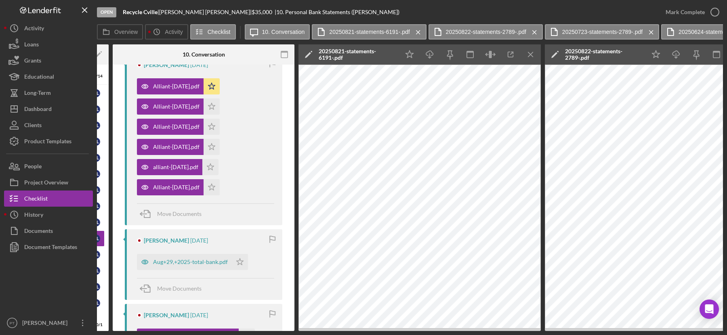
click at [417, 30] on icon "Icon/Menu Close" at bounding box center [418, 32] width 14 height 20
click at [528, 30] on icon "Icon/Menu Close" at bounding box center [535, 32] width 14 height 20
click at [417, 30] on icon "Icon/Menu Close" at bounding box center [418, 32] width 14 height 20
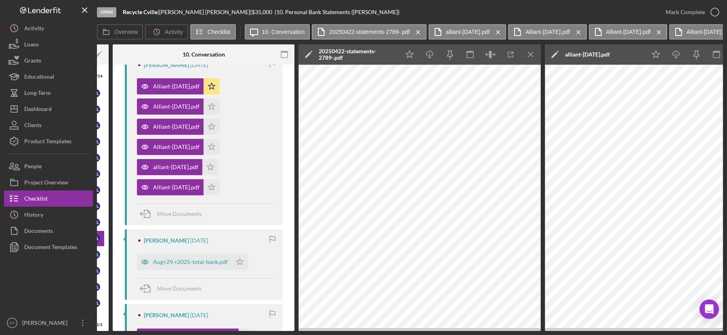
click at [417, 30] on icon "Icon/Menu Close" at bounding box center [418, 32] width 14 height 20
click at [526, 30] on label "Alliant-july2025.pdf" at bounding box center [548, 32] width 44 height 6
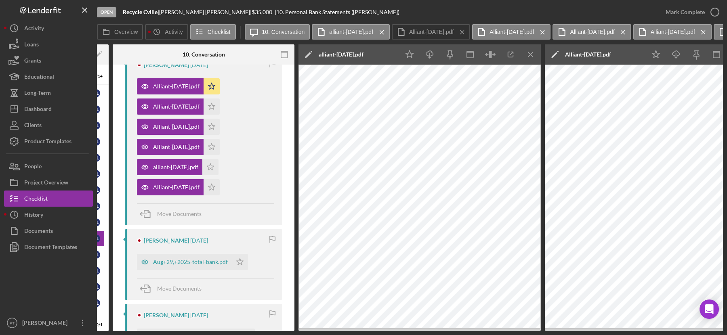
click at [417, 30] on label "Alliant-july2025.pdf" at bounding box center [431, 32] width 44 height 6
click at [388, 33] on icon "Icon/Menu Close" at bounding box center [382, 32] width 14 height 20
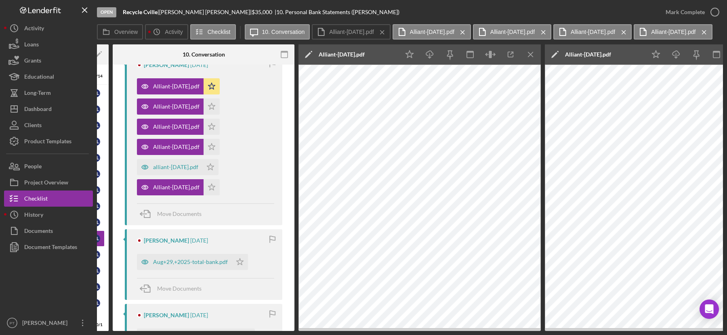
click at [388, 33] on icon "Icon/Menu Close" at bounding box center [382, 32] width 14 height 20
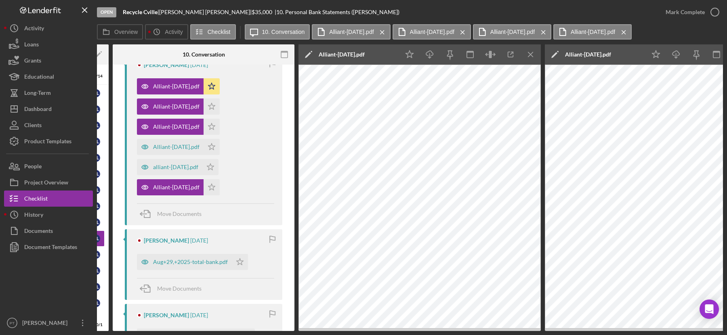
click at [388, 33] on icon "Icon/Menu Close" at bounding box center [382, 32] width 14 height 20
click at [456, 33] on icon "Icon/Menu Close" at bounding box center [463, 32] width 14 height 20
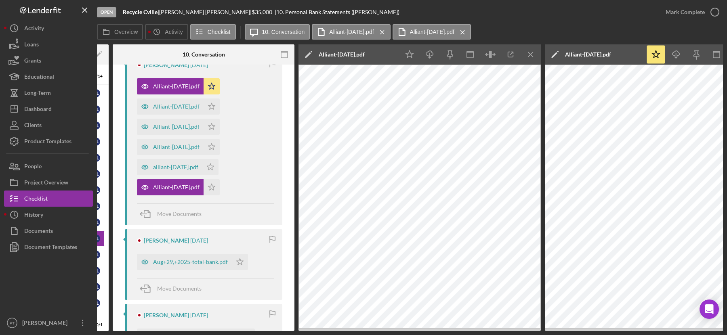
click at [388, 33] on icon "Icon/Menu Close" at bounding box center [382, 32] width 14 height 20
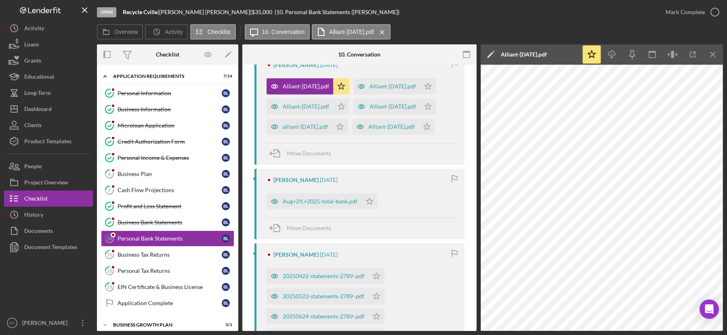
scroll to position [0, 0]
click at [388, 33] on icon "Icon/Menu Close" at bounding box center [382, 32] width 14 height 20
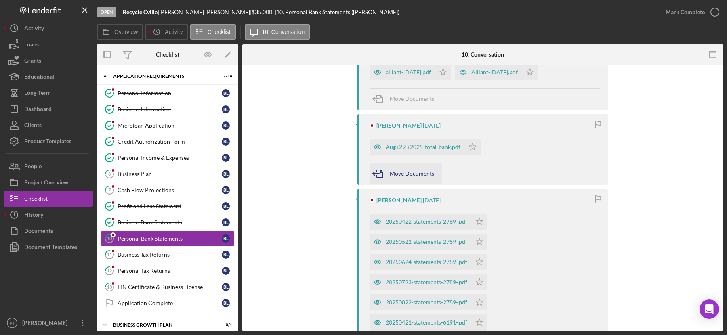
scroll to position [224, 0]
click at [416, 223] on div "20250422-statements-2789-.pdf" at bounding box center [427, 221] width 82 height 6
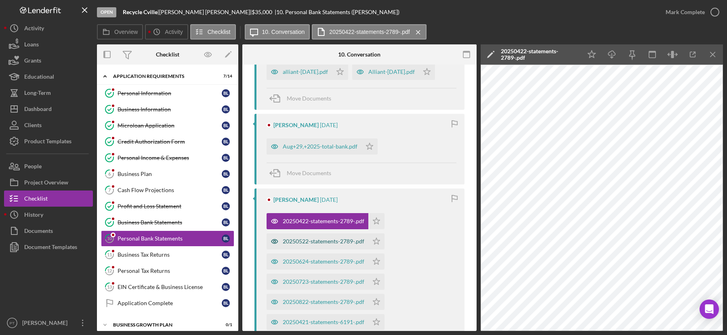
click at [313, 240] on div "20250522-statements-2789-.pdf" at bounding box center [324, 241] width 82 height 6
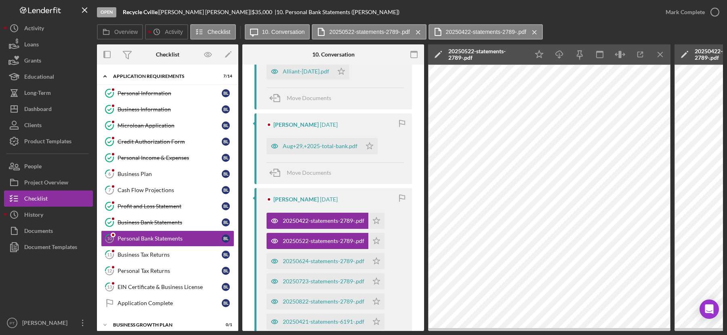
scroll to position [286, 0]
click at [299, 256] on div "20250624-statements-2789-.pdf" at bounding box center [318, 261] width 102 height 16
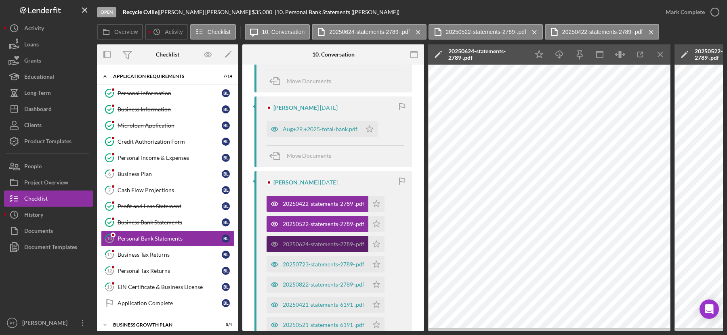
scroll to position [305, 0]
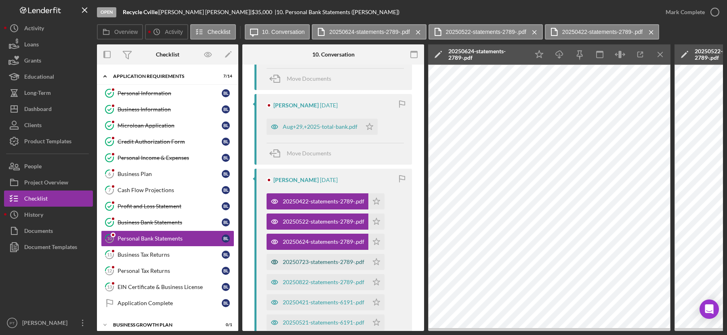
click at [295, 257] on div "20250723-statements-2789-.pdf" at bounding box center [318, 262] width 102 height 16
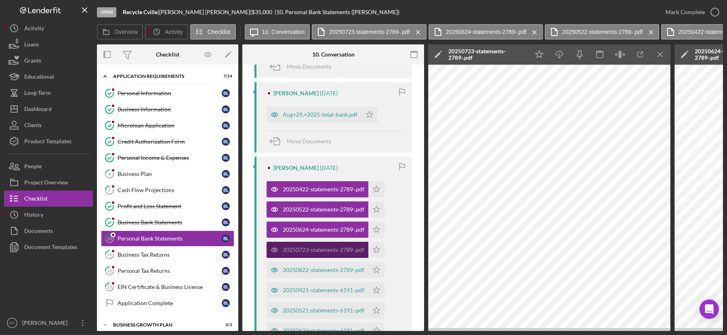
scroll to position [322, 0]
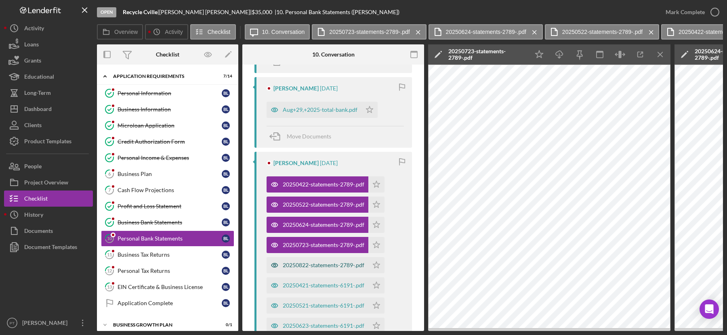
click at [292, 265] on div "20250822-statements-2789-.pdf" at bounding box center [324, 265] width 82 height 6
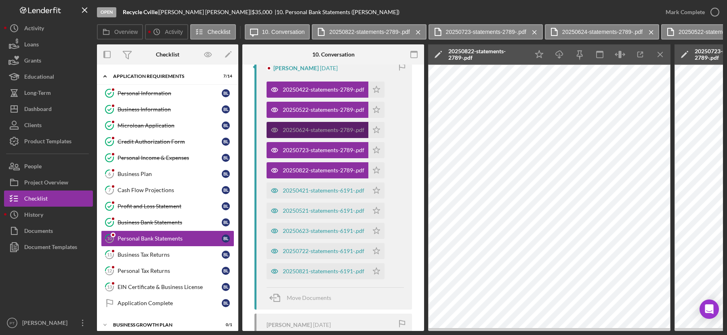
scroll to position [419, 0]
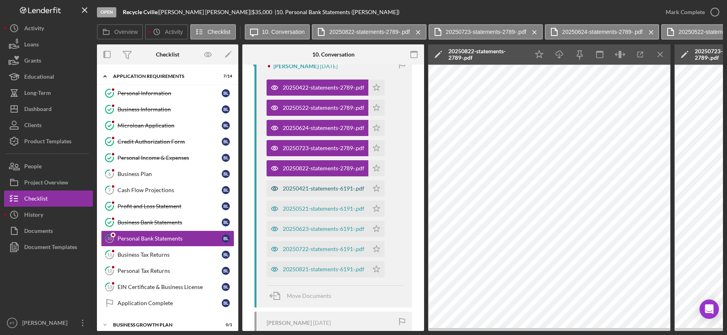
click at [321, 191] on div "20250421-statements-6191-.pdf" at bounding box center [318, 189] width 102 height 16
click at [316, 206] on div "20250521-statements-6191-.pdf" at bounding box center [324, 209] width 82 height 6
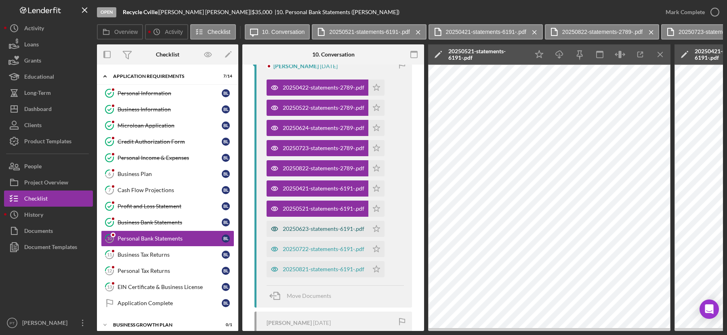
click at [313, 224] on div "20250623-statements-6191-.pdf" at bounding box center [318, 229] width 102 height 16
click at [304, 246] on div "20250722-statements-6191-.pdf" at bounding box center [324, 249] width 82 height 6
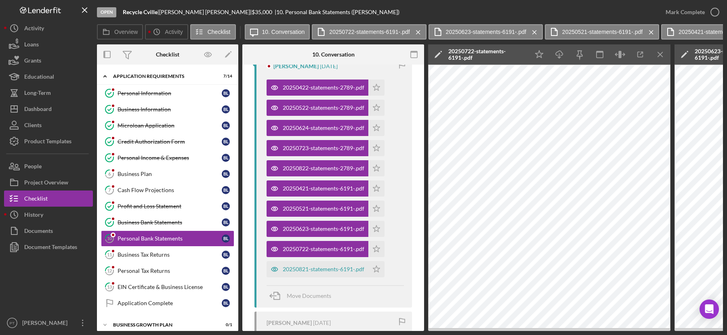
click at [303, 257] on div "20250821-statements-6191-.pdf Icon/Star" at bounding box center [328, 267] width 122 height 20
click at [303, 266] on div "20250821-statements-6191-.pdf" at bounding box center [324, 269] width 82 height 6
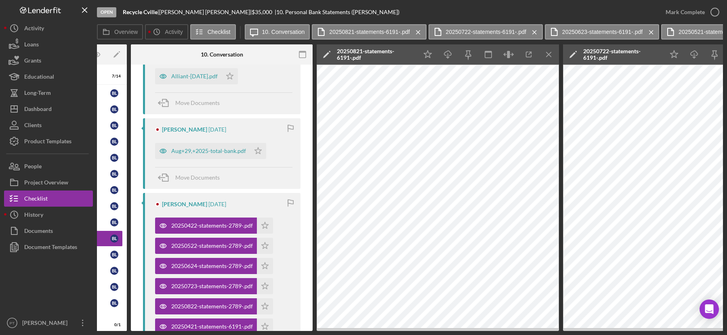
scroll to position [0, 0]
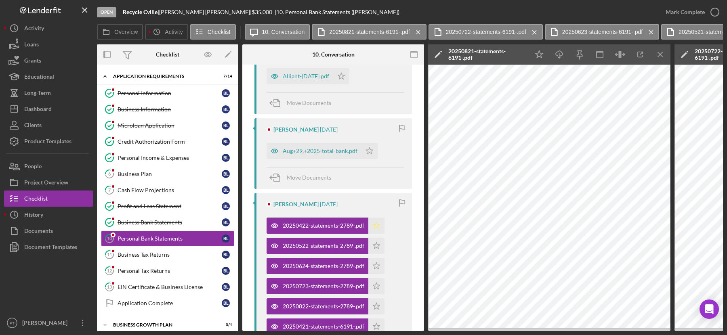
click at [373, 225] on icon "Icon/Star" at bounding box center [377, 226] width 16 height 16
click at [715, 11] on icon "button" at bounding box center [715, 12] width 20 height 20
click at [165, 253] on div "Business Tax Returns" at bounding box center [170, 255] width 104 height 6
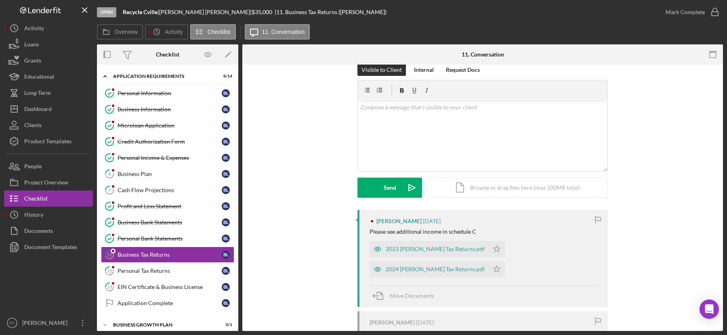
scroll to position [14, 0]
click at [485, 265] on div "2024 [PERSON_NAME] Tax Returns.pdf" at bounding box center [435, 268] width 99 height 6
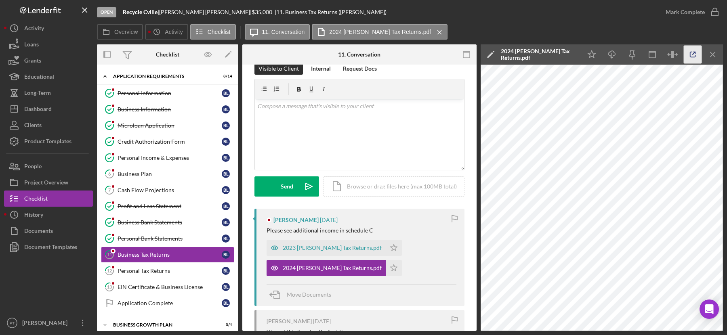
click at [689, 55] on icon "button" at bounding box center [693, 55] width 18 height 18
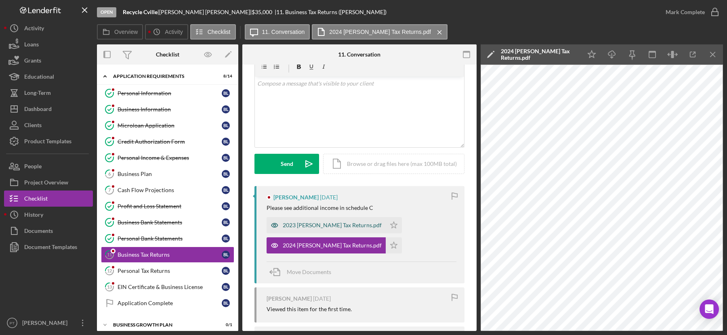
scroll to position [39, 0]
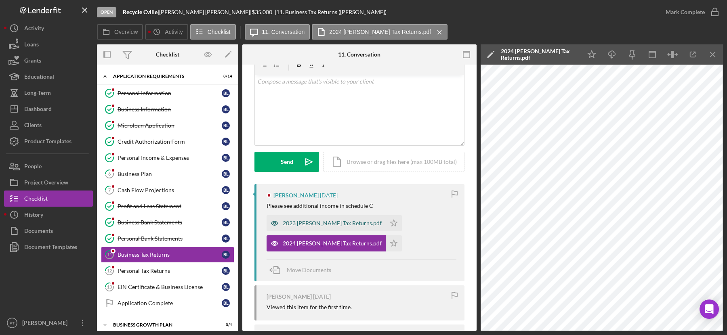
click at [314, 225] on div "2023 [PERSON_NAME] Tax Returns.pdf" at bounding box center [332, 223] width 99 height 6
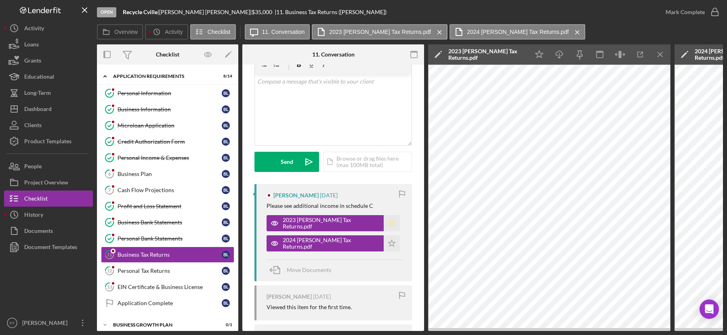
click at [384, 221] on icon "Icon/Star" at bounding box center [392, 223] width 16 height 16
click at [717, 16] on icon "button" at bounding box center [715, 12] width 20 height 20
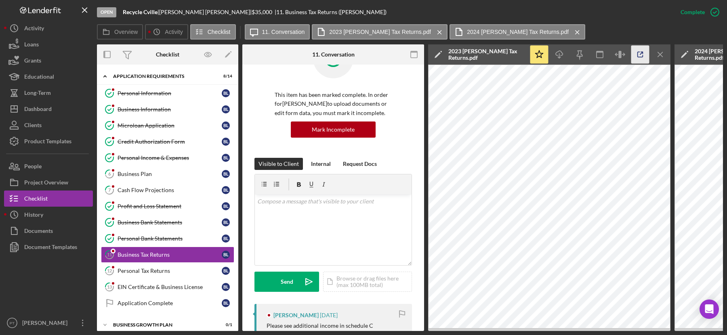
scroll to position [159, 0]
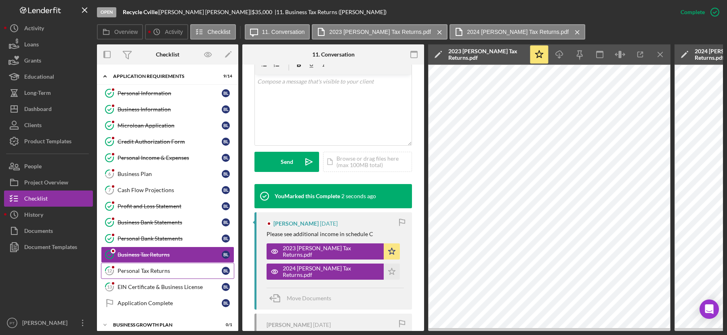
click at [166, 272] on link "12 Personal Tax Returns B L" at bounding box center [167, 271] width 133 height 16
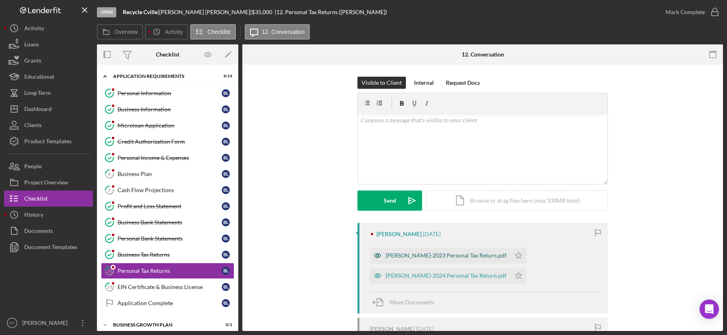
click at [427, 260] on div "Leveque-2023 Personal Tax Return.pdf" at bounding box center [440, 256] width 141 height 16
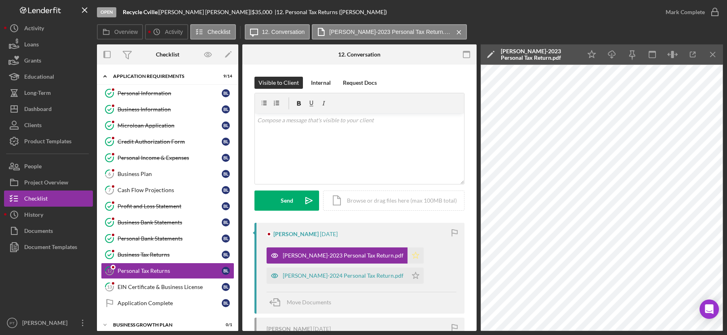
click at [408, 255] on icon "Icon/Star" at bounding box center [416, 256] width 16 height 16
click at [716, 17] on icon "button" at bounding box center [715, 12] width 20 height 20
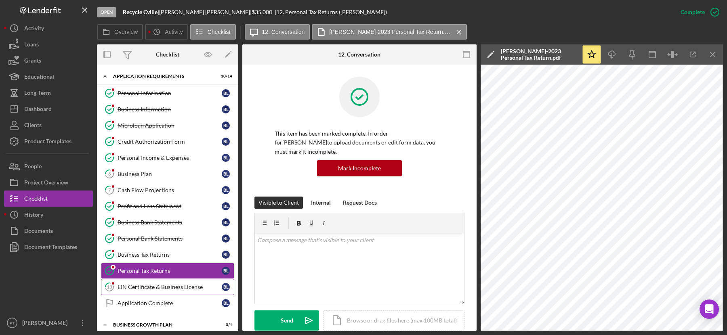
click at [180, 289] on link "13 EIN Certificate & Business License B L" at bounding box center [167, 287] width 133 height 16
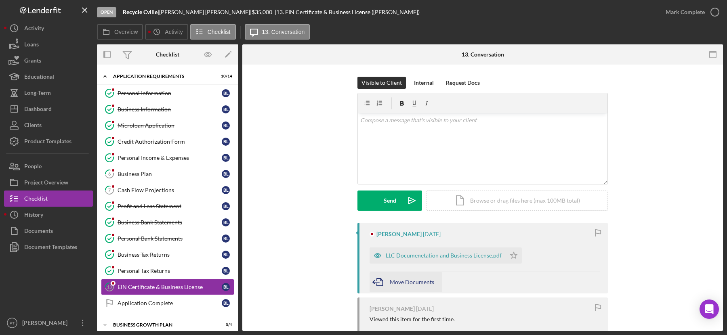
scroll to position [7, 0]
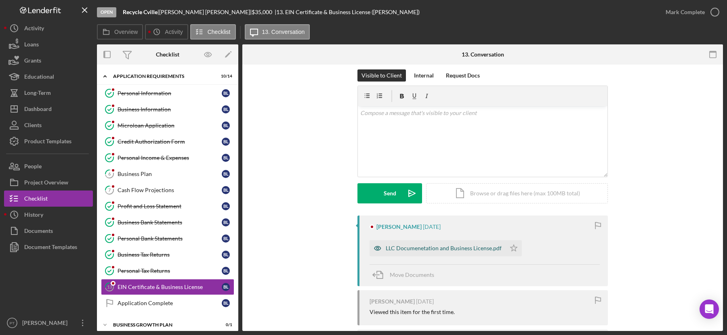
click at [415, 248] on div "LLC Documenetation and Business License.pdf" at bounding box center [444, 248] width 116 height 6
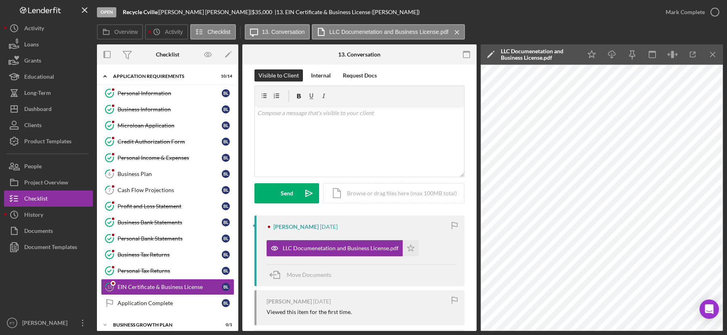
click at [464, 76] on div "Visible to Client Internal Request Docs v Color teal Color pink Remove color Ad…" at bounding box center [359, 251] width 234 height 389
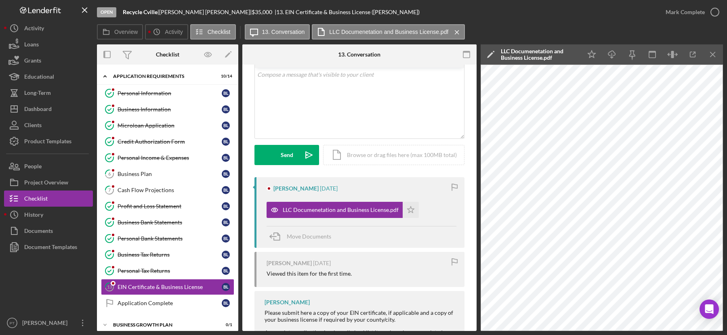
scroll to position [44, 0]
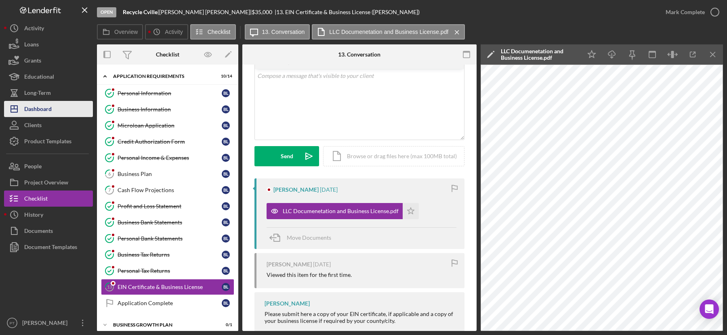
click at [44, 107] on div "Dashboard" at bounding box center [37, 110] width 27 height 18
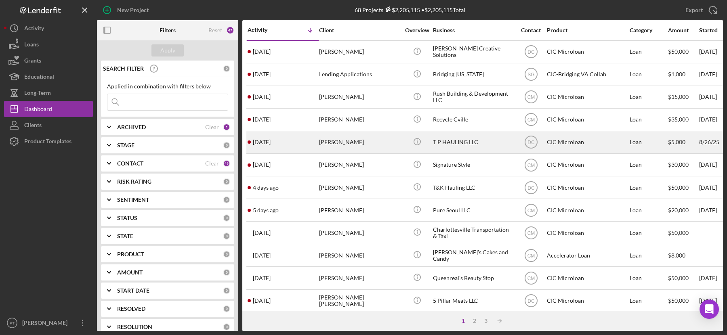
click at [286, 138] on div "2 days ago Timothy Parker" at bounding box center [283, 142] width 71 height 21
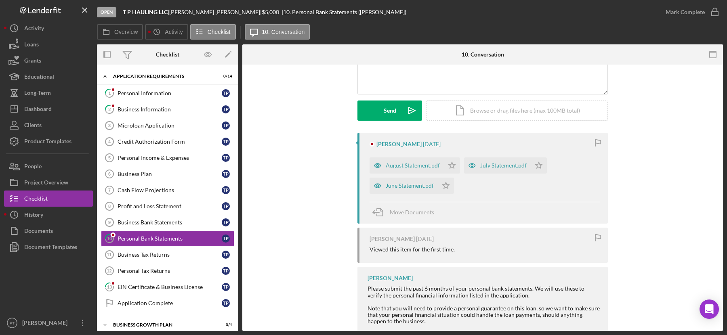
scroll to position [89, 0]
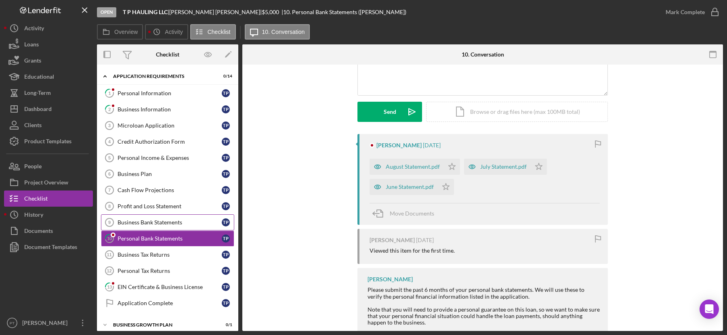
click at [187, 219] on div "Business Bank Statements" at bounding box center [170, 222] width 104 height 6
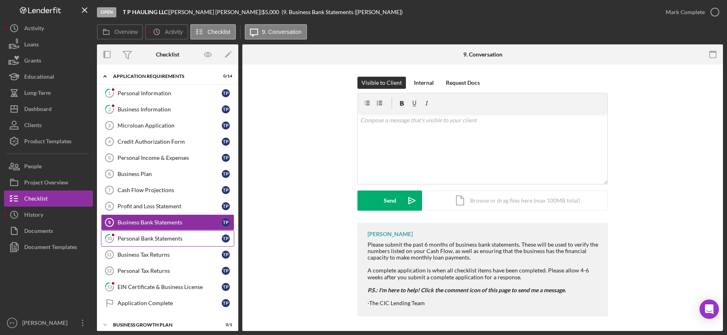
click at [179, 236] on div "Personal Bank Statements" at bounding box center [170, 239] width 104 height 6
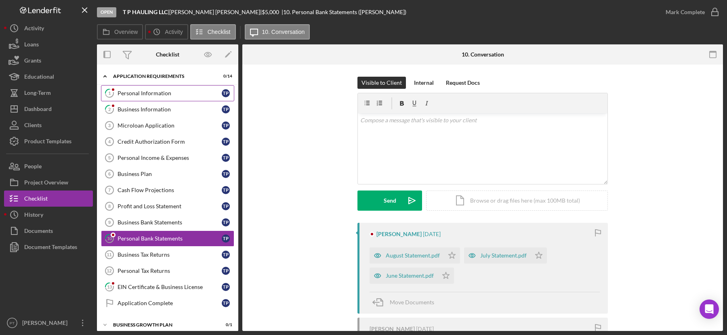
click at [168, 94] on div "Personal Information" at bounding box center [170, 93] width 104 height 6
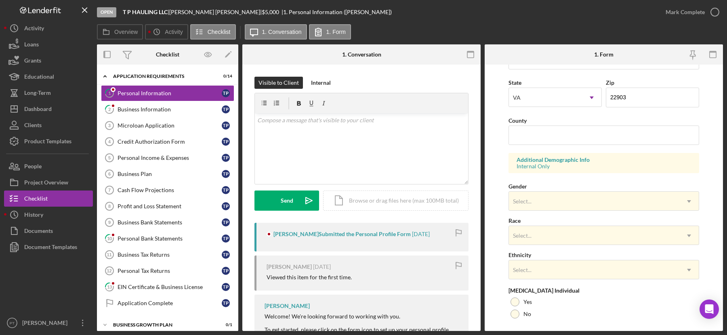
scroll to position [270, 0]
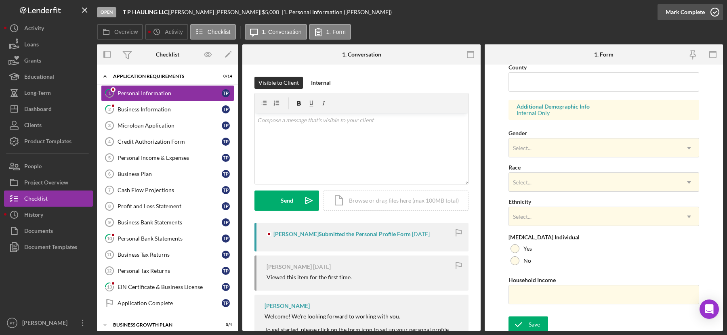
click at [716, 13] on icon "button" at bounding box center [715, 12] width 20 height 20
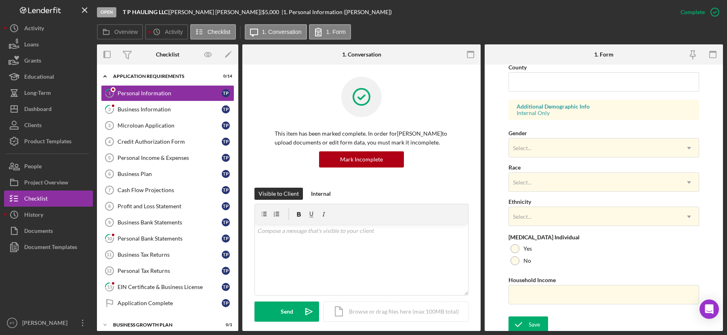
scroll to position [110, 0]
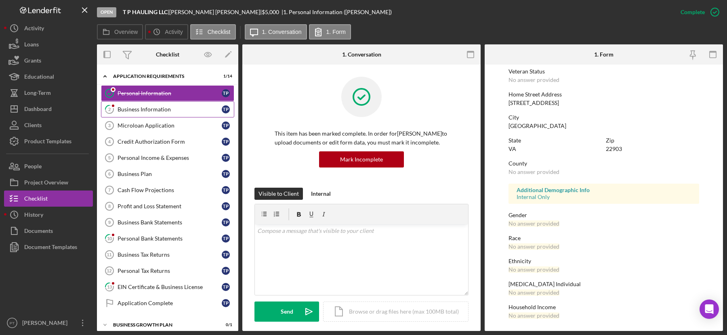
click at [196, 111] on div "Business Information" at bounding box center [170, 109] width 104 height 6
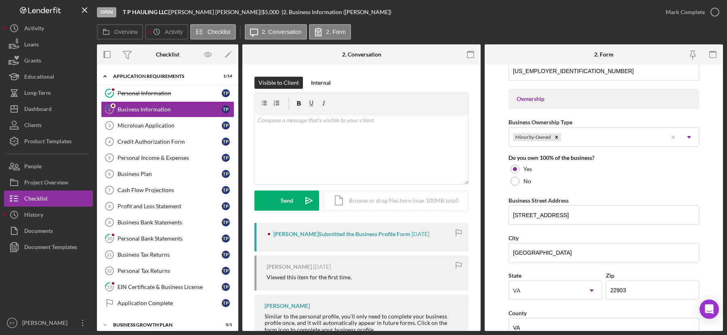
scroll to position [323, 0]
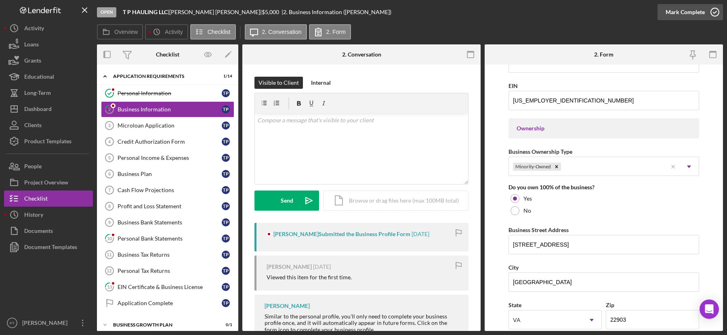
click at [717, 17] on icon "button" at bounding box center [715, 12] width 20 height 20
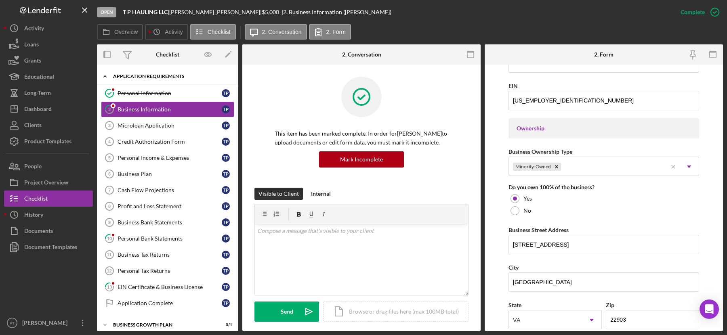
scroll to position [221, 0]
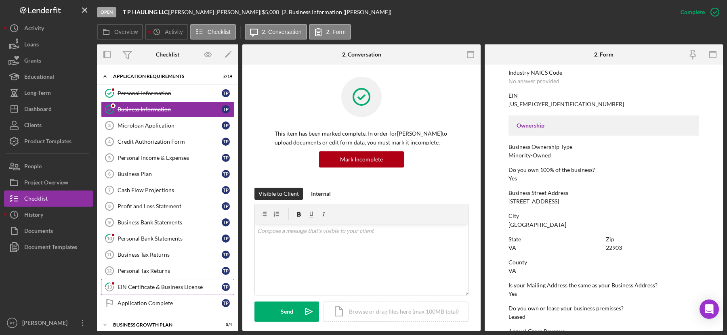
click at [170, 285] on div "EIN Certificate & Business License" at bounding box center [170, 287] width 104 height 6
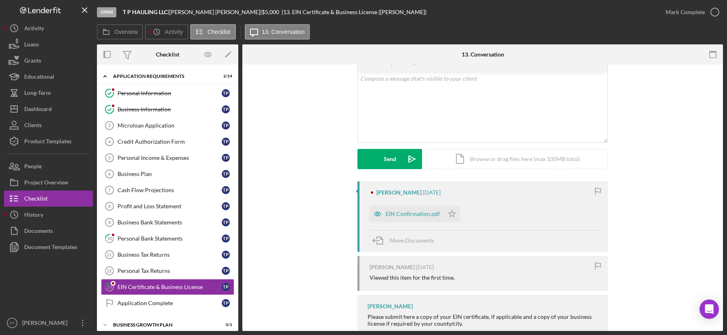
scroll to position [46, 0]
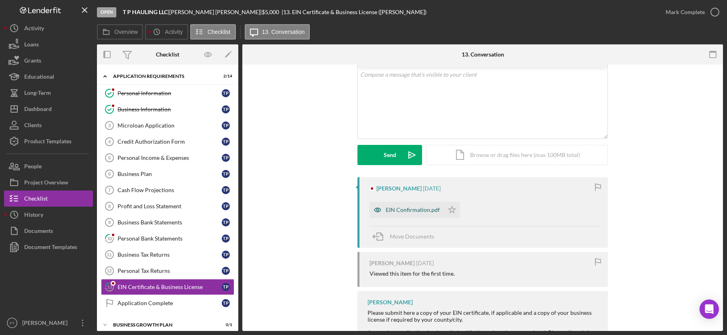
click at [410, 208] on div "EIN Confirmation.pdf" at bounding box center [413, 210] width 54 height 6
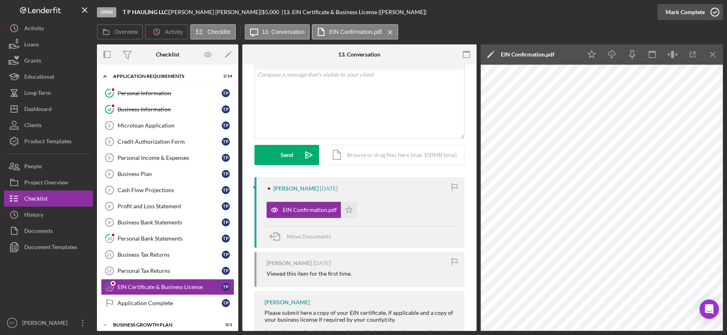
click at [716, 11] on icon "button" at bounding box center [715, 12] width 20 height 20
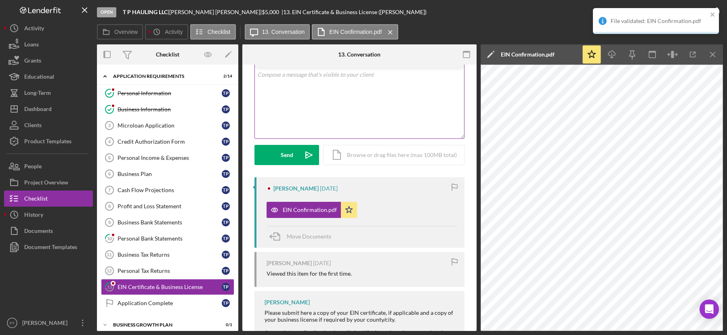
scroll to position [157, 0]
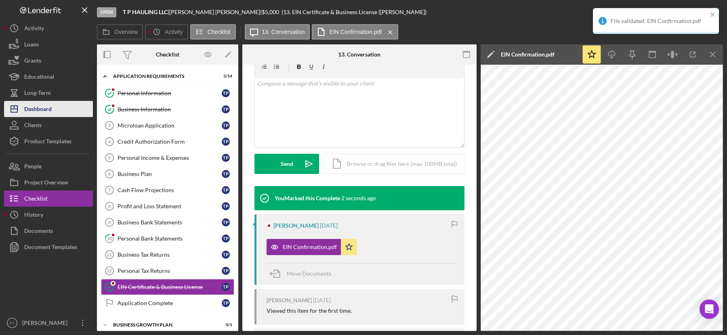
click at [67, 111] on button "Icon/Dashboard Dashboard" at bounding box center [48, 109] width 89 height 16
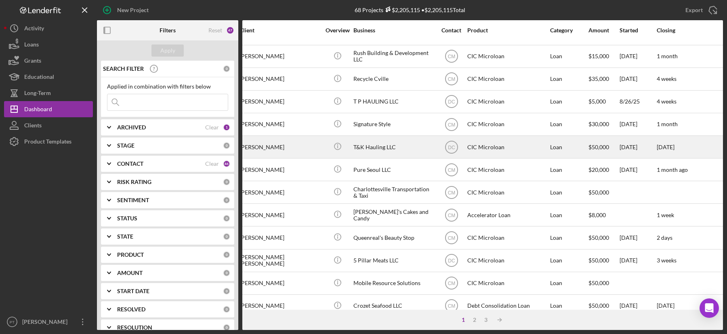
scroll to position [41, 0]
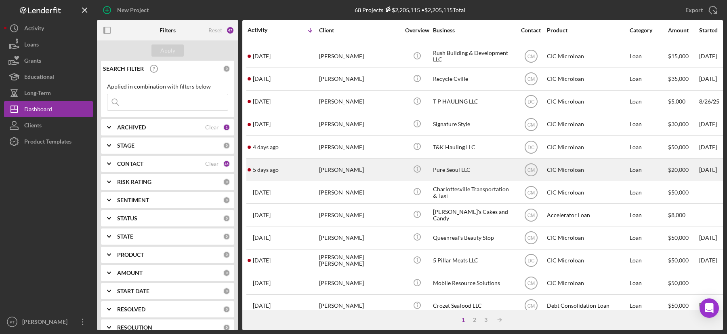
click at [295, 170] on div "5 days ago Jason Song" at bounding box center [283, 169] width 71 height 21
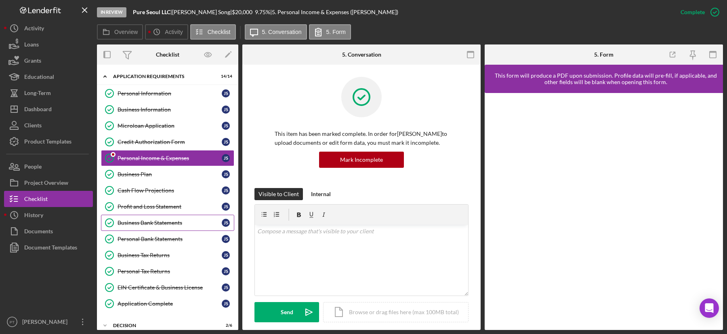
scroll to position [40, 0]
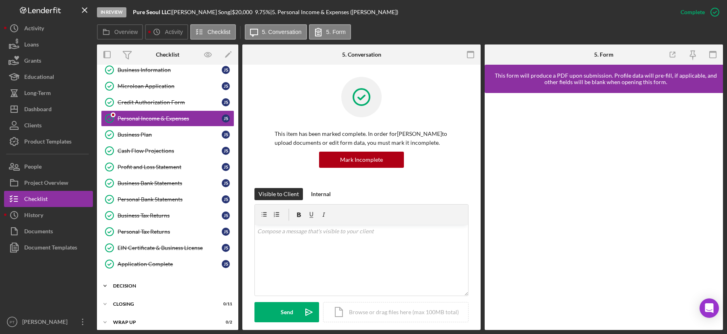
click at [128, 283] on div "Decision" at bounding box center [170, 285] width 115 height 5
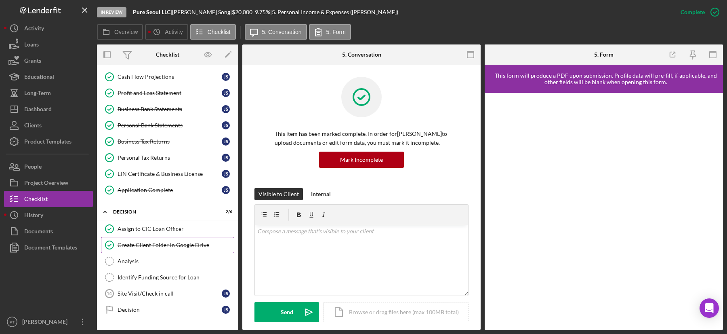
scroll to position [139, 0]
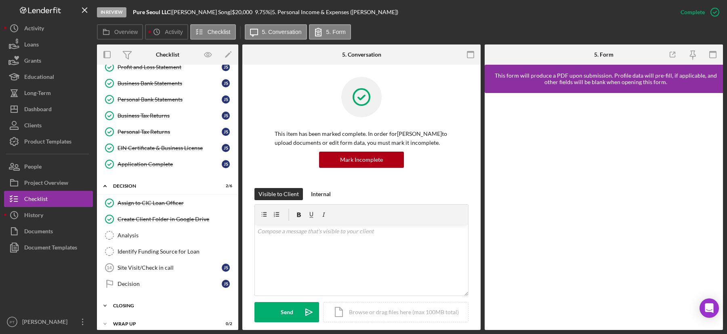
click at [125, 303] on div "CLOSING" at bounding box center [170, 305] width 115 height 5
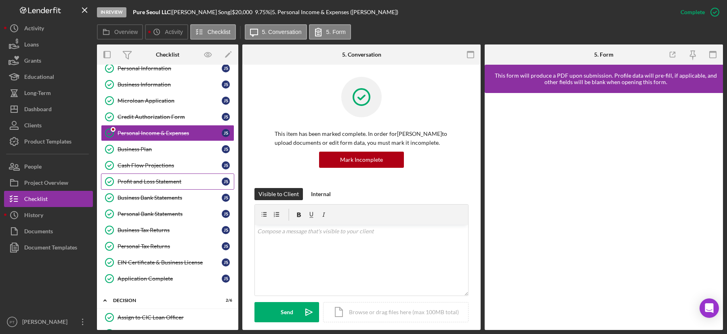
scroll to position [0, 0]
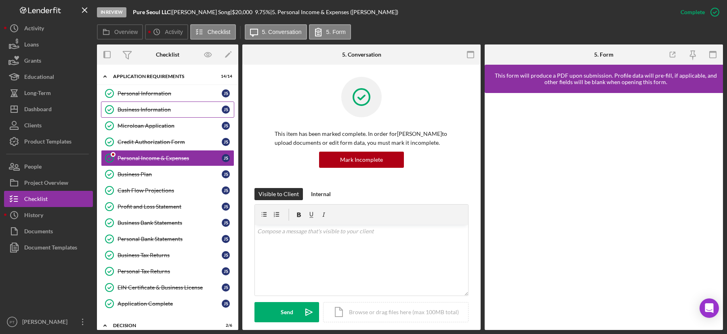
click at [156, 104] on link "Business Information Business Information J S" at bounding box center [167, 109] width 133 height 16
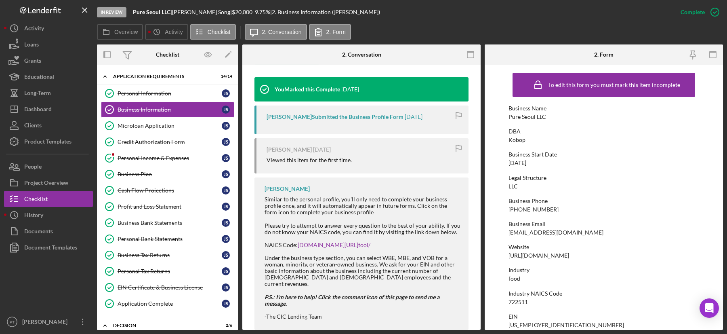
scroll to position [255, 0]
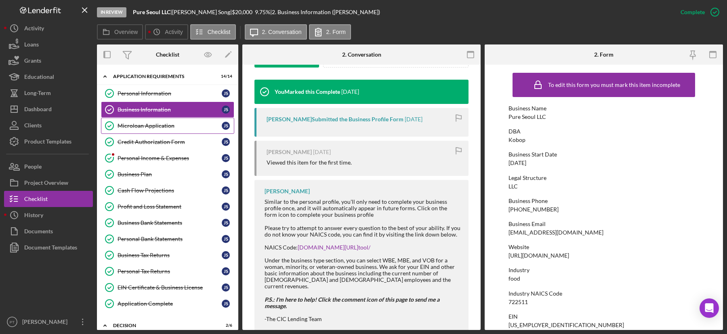
click at [150, 123] on div "Microloan Application" at bounding box center [170, 125] width 104 height 6
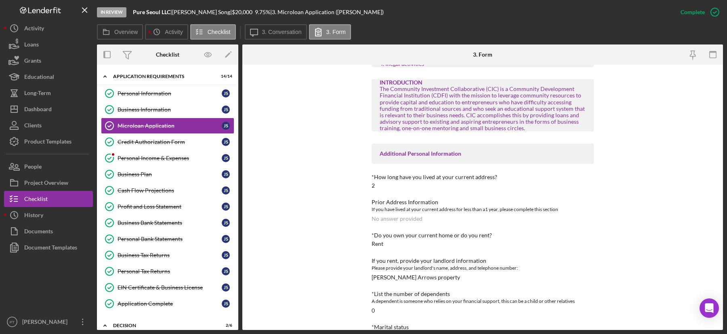
scroll to position [231, 0]
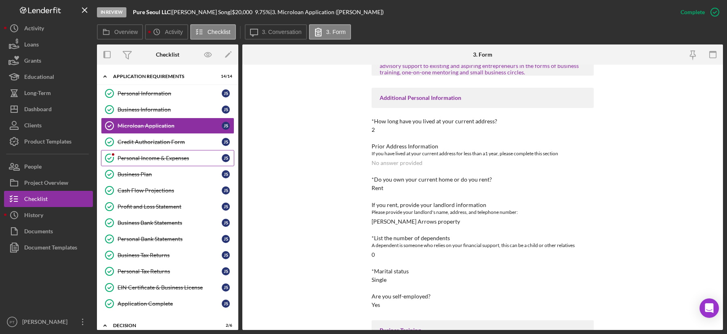
click at [172, 158] on div "Personal Income & Expenses" at bounding box center [170, 158] width 104 height 6
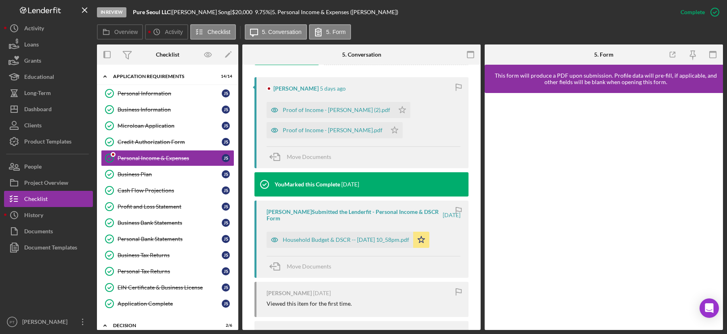
scroll to position [231, 0]
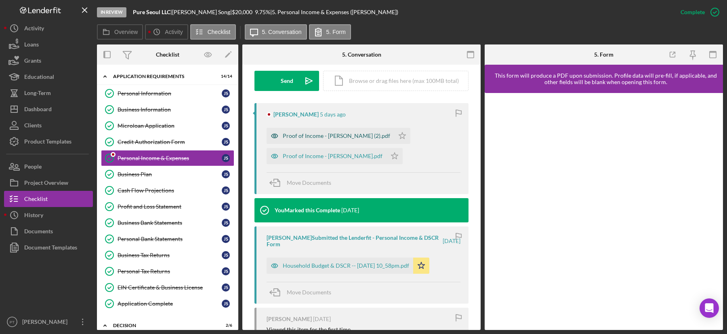
click at [316, 136] on div "Proof of Income - Jason Song (2).pdf" at bounding box center [336, 136] width 107 height 6
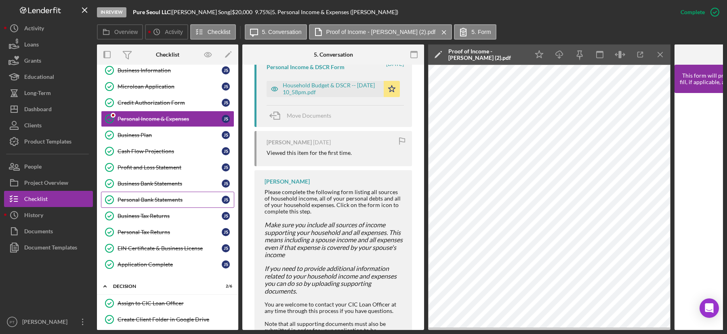
scroll to position [0, 0]
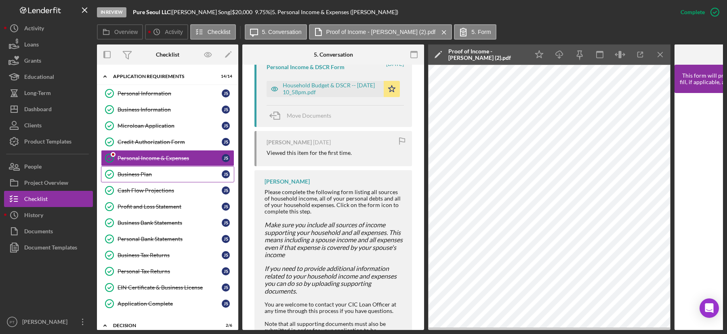
click at [164, 173] on div "Business Plan" at bounding box center [170, 174] width 104 height 6
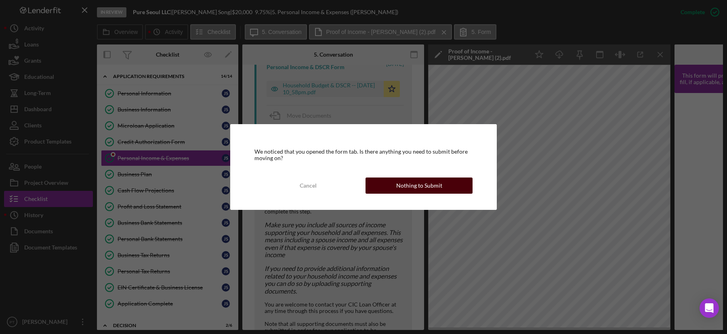
click at [391, 185] on button "Nothing to Submit" at bounding box center [419, 185] width 107 height 16
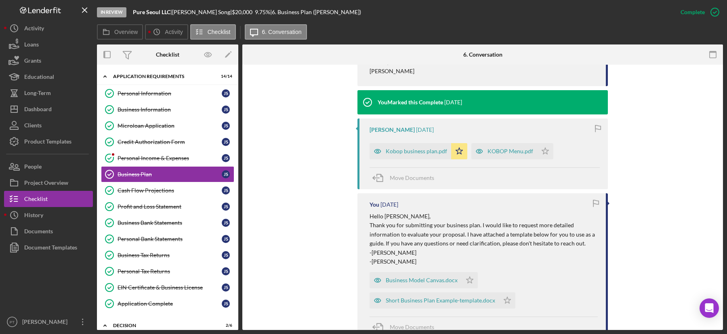
scroll to position [362, 0]
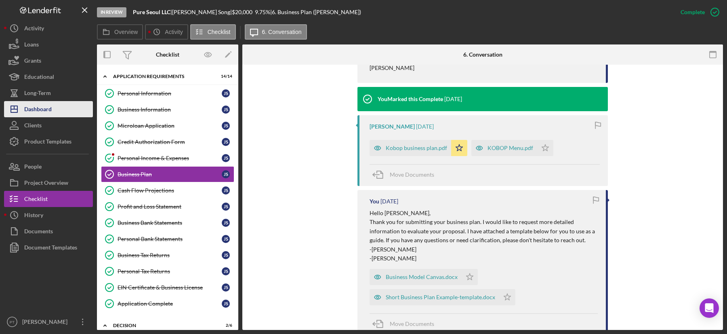
click at [51, 103] on div "Dashboard" at bounding box center [37, 110] width 27 height 18
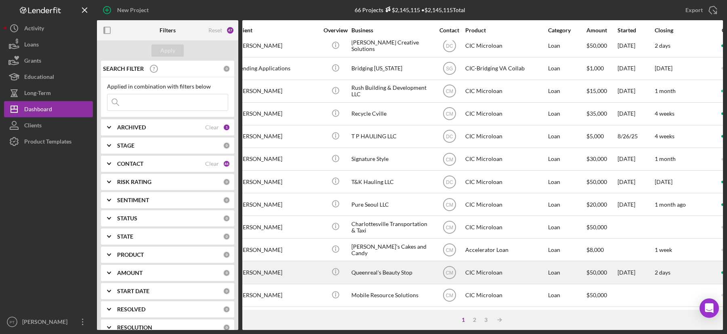
scroll to position [6, 81]
click at [312, 262] on div "Crishion Canaday" at bounding box center [278, 271] width 81 height 21
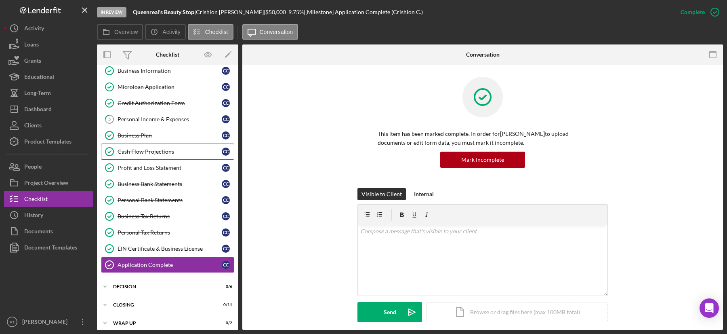
scroll to position [40, 0]
click at [133, 278] on div "Icon/Expander Decision 0 / 6" at bounding box center [167, 286] width 141 height 16
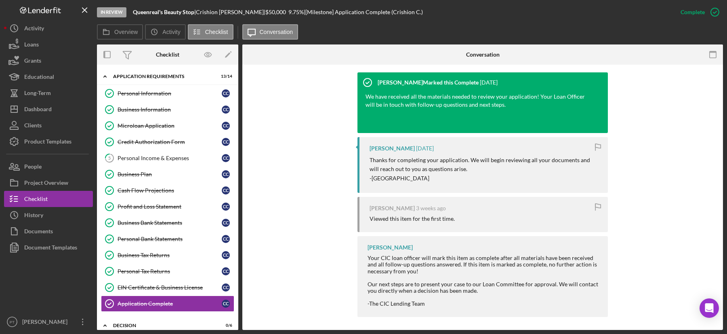
scroll to position [257, 0]
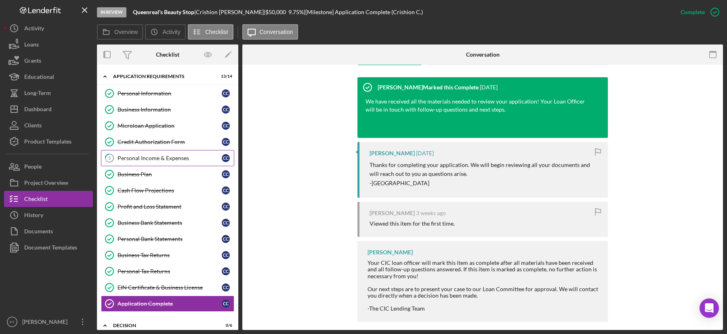
click at [169, 156] on div "Personal Income & Expenses" at bounding box center [170, 158] width 104 height 6
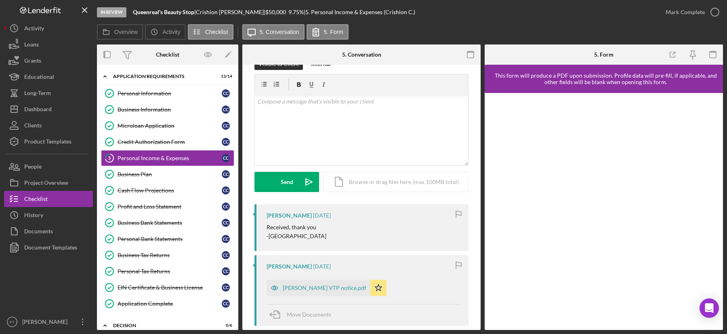
scroll to position [24, 0]
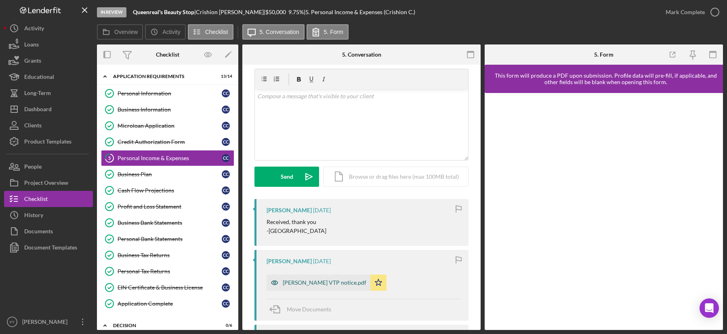
click at [306, 284] on div "Canaday VTP notice.pdf" at bounding box center [325, 282] width 84 height 6
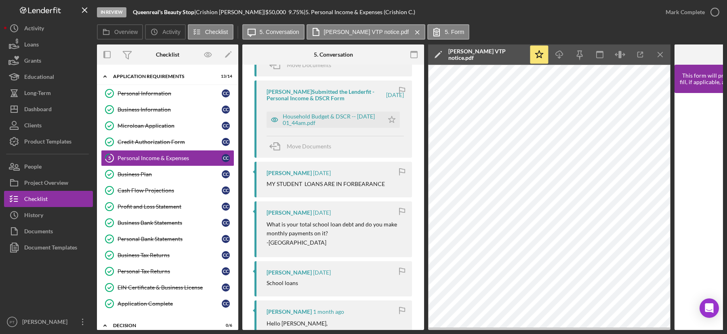
scroll to position [734, 0]
click at [715, 15] on icon "button" at bounding box center [715, 12] width 20 height 20
click at [386, 76] on div "You Marked this Complete 7 minutes ago Carolina Medina 1 week ago Received, tha…" at bounding box center [334, 106] width 158 height 1290
